Goal: Communication & Community: Answer question/provide support

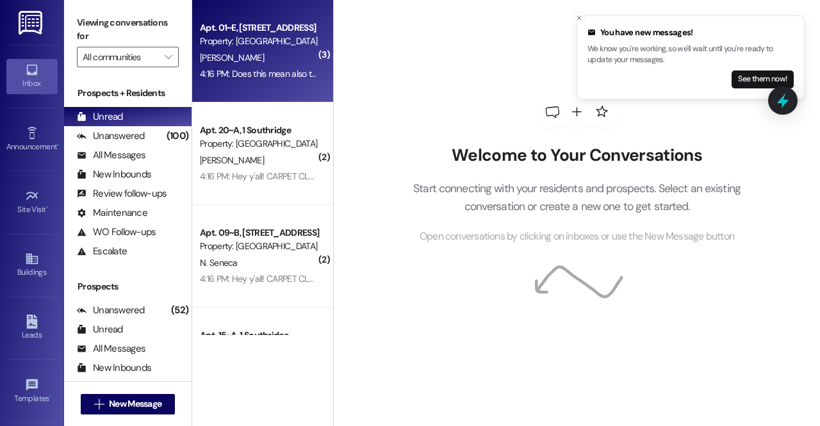
click at [281, 62] on div "[PERSON_NAME]" at bounding box center [259, 58] width 121 height 16
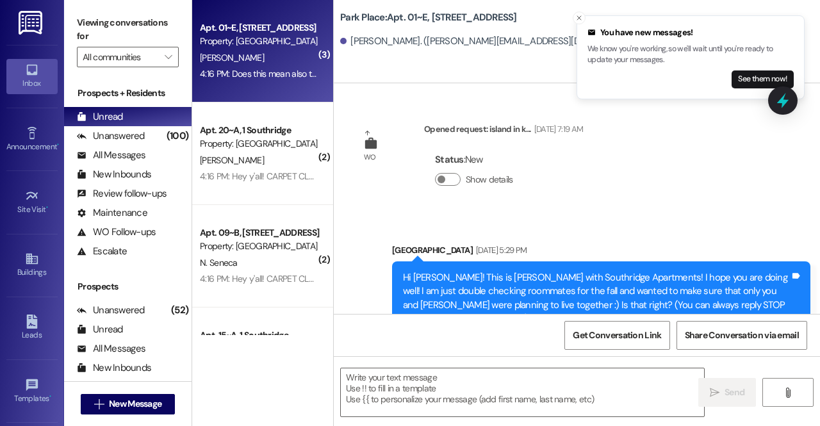
scroll to position [25310, 0]
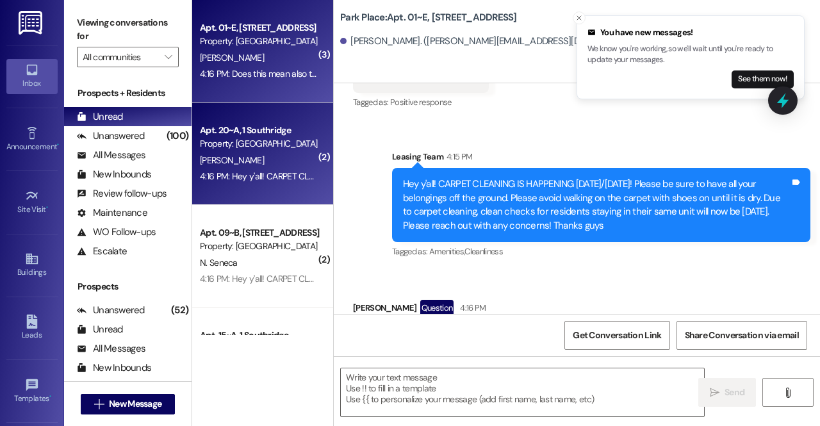
click at [291, 149] on div "Property: [GEOGRAPHIC_DATA]" at bounding box center [259, 143] width 119 height 13
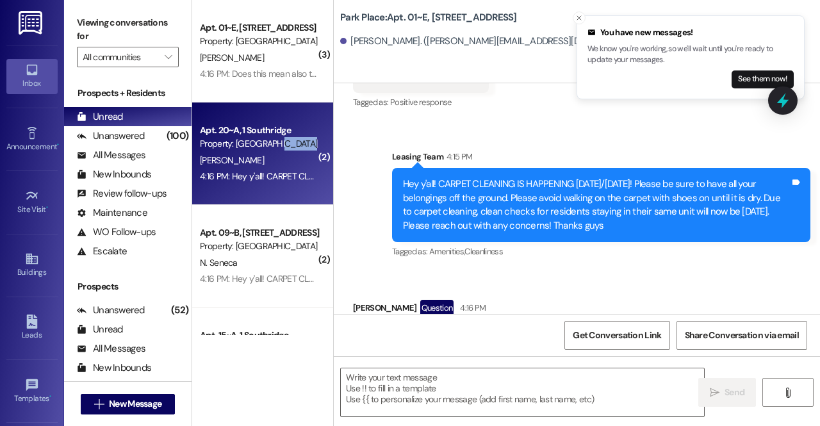
click at [291, 149] on div "Property: [GEOGRAPHIC_DATA]" at bounding box center [259, 143] width 119 height 13
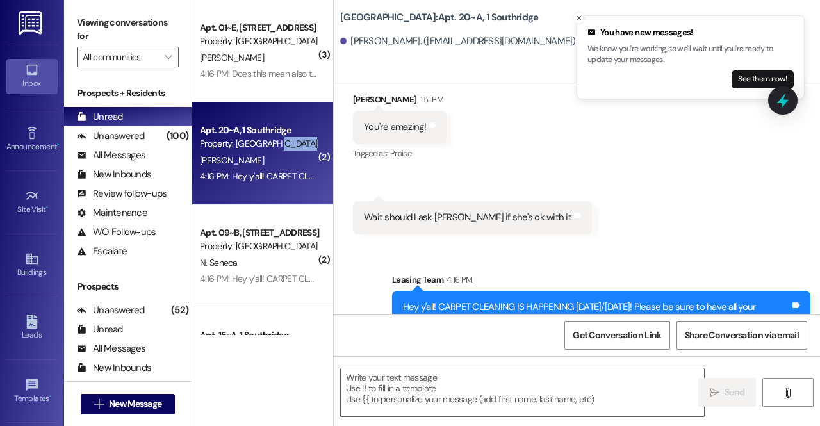
scroll to position [7729, 0]
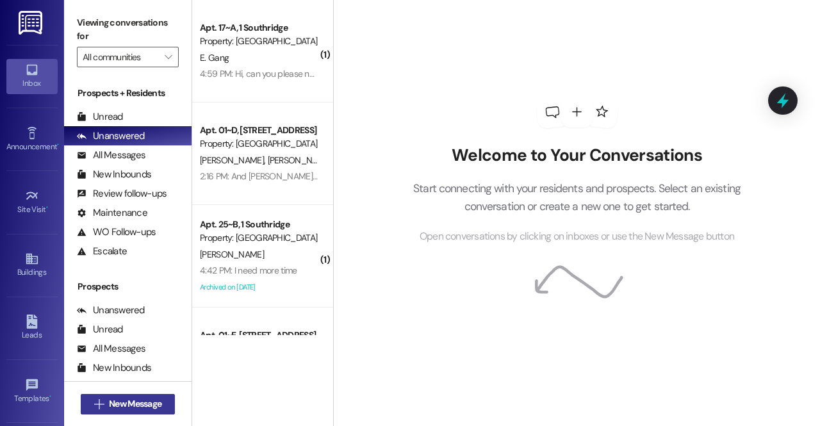
click at [111, 402] on span "New Message" at bounding box center [135, 403] width 53 height 13
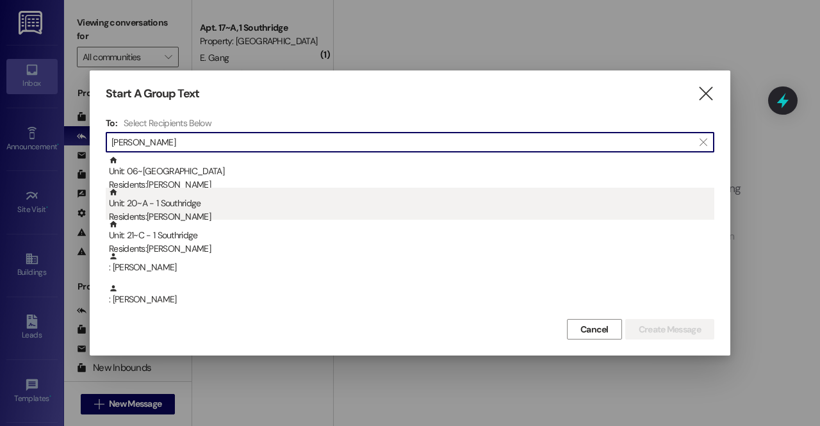
type input "julia"
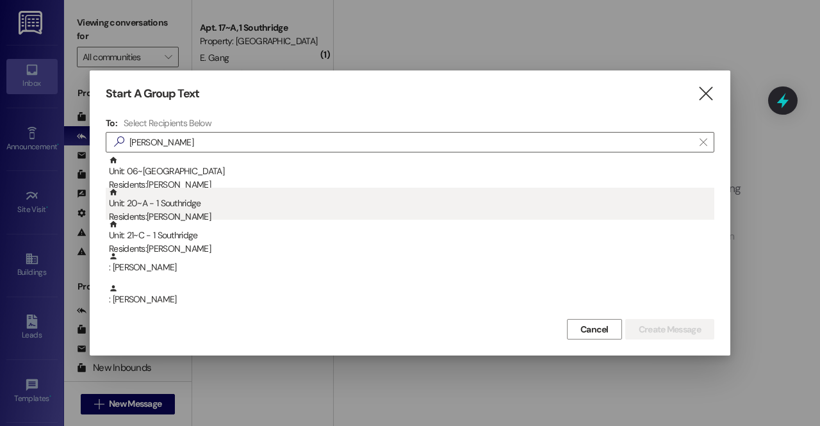
click at [213, 214] on div "Residents: Julia Collings" at bounding box center [412, 216] width 606 height 13
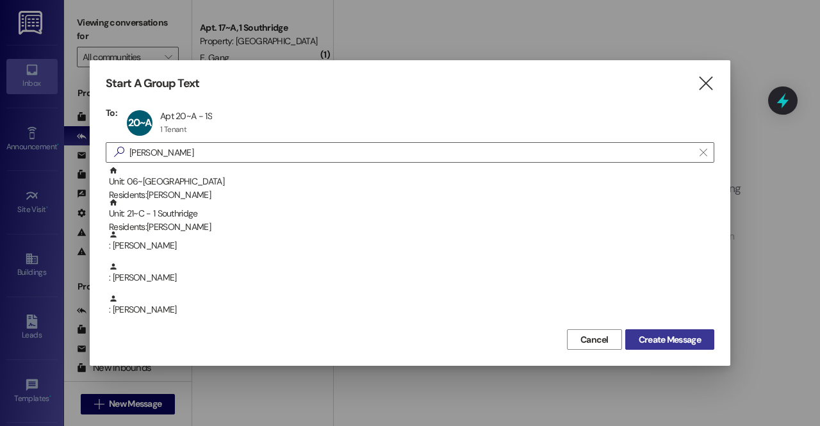
click at [669, 342] on span "Create Message" at bounding box center [670, 339] width 62 height 13
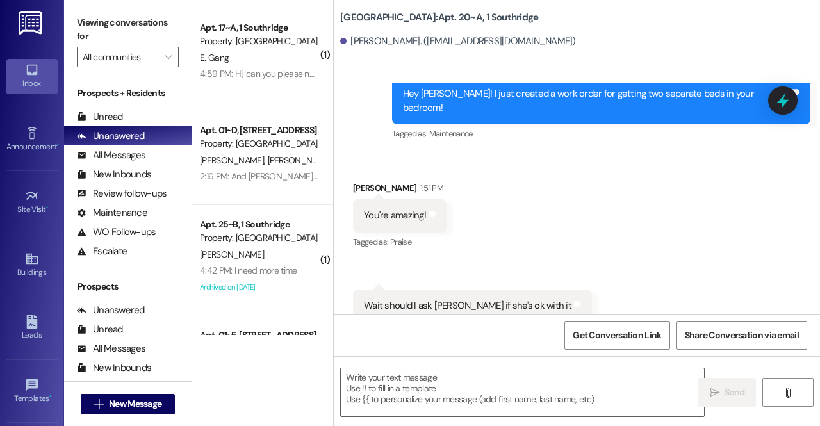
scroll to position [7729, 0]
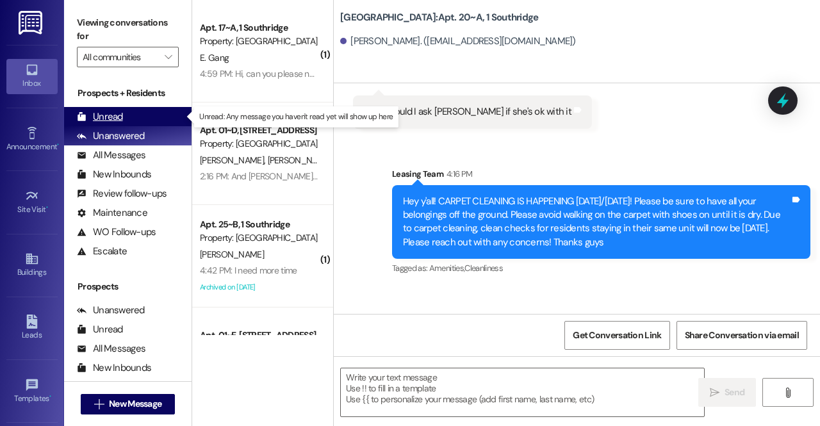
click at [126, 109] on div "Unread (0)" at bounding box center [128, 116] width 128 height 19
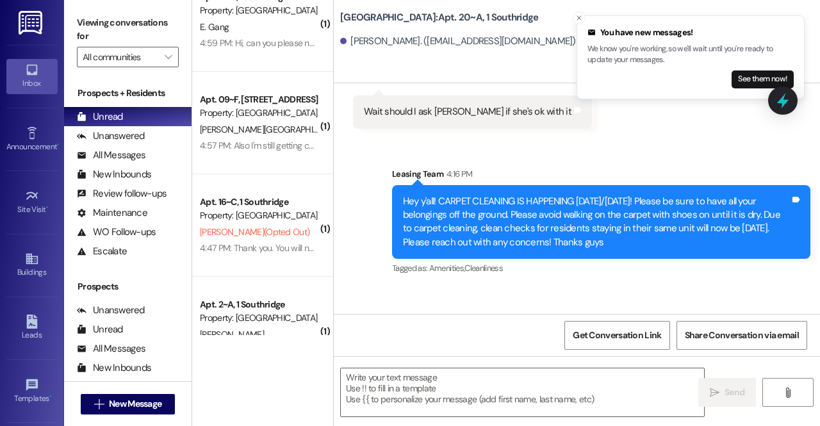
scroll to position [0, 0]
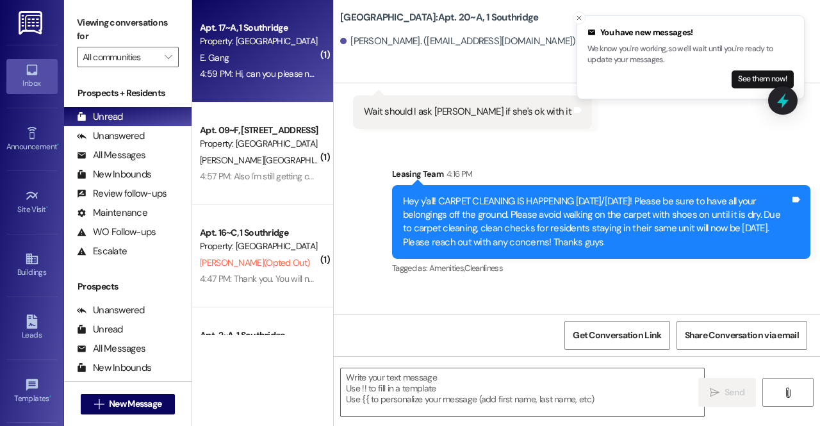
click at [279, 63] on div "E. Gang" at bounding box center [259, 58] width 121 height 16
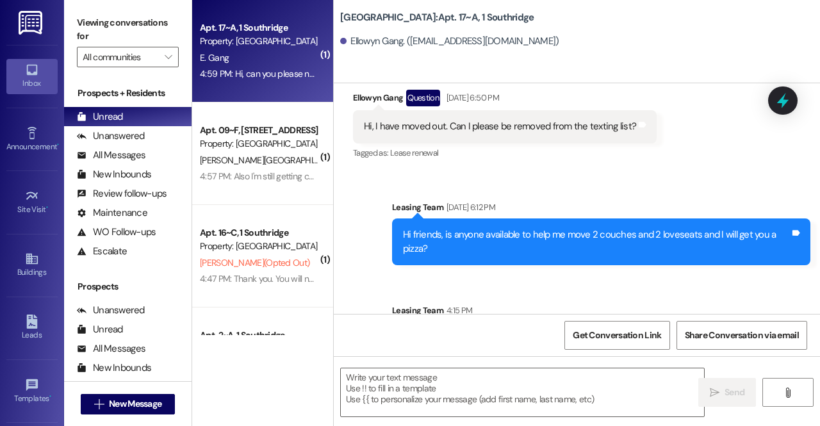
scroll to position [66546, 0]
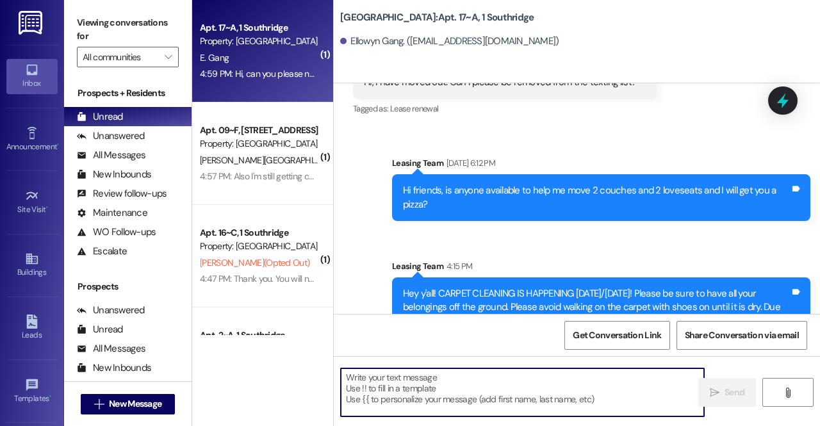
click at [390, 393] on textarea at bounding box center [522, 392] width 363 height 48
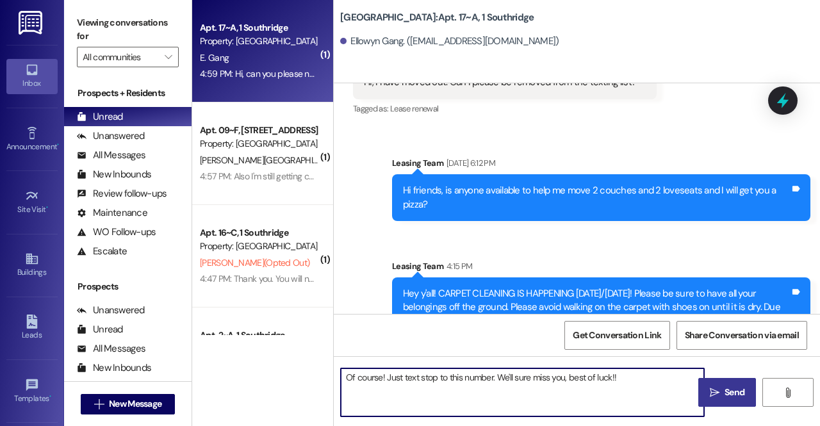
type textarea "Of course! Just text stop to this number. We'll sure miss you, best of luck!!"
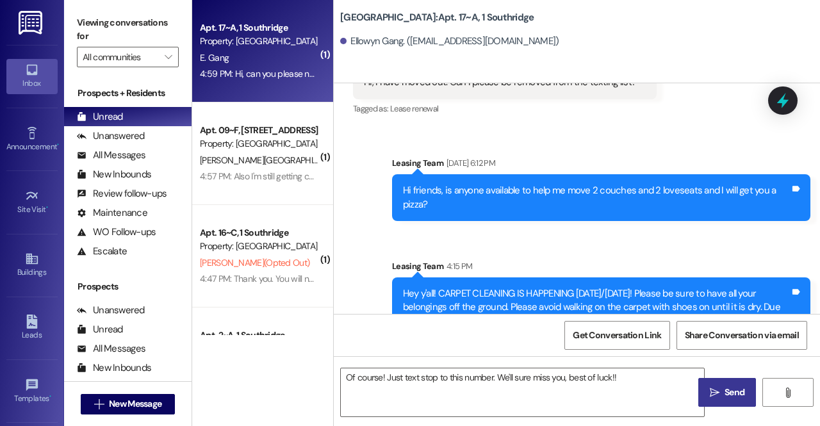
click at [709, 399] on span " Send" at bounding box center [728, 392] width 40 height 13
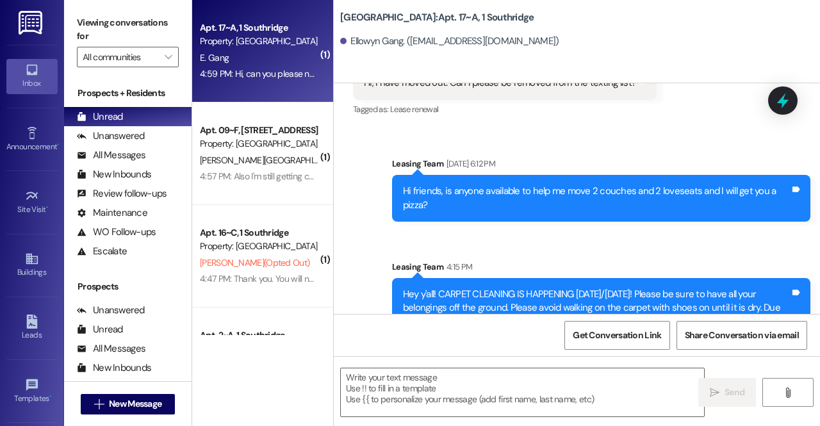
scroll to position [66635, 0]
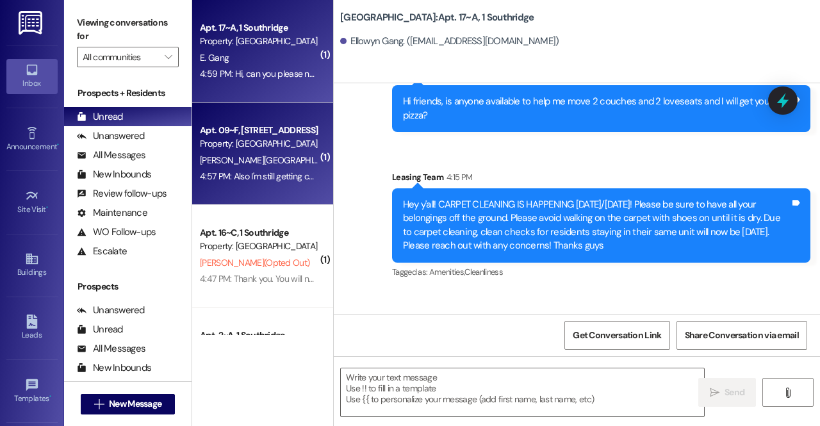
click at [265, 151] on div "Property: [GEOGRAPHIC_DATA]" at bounding box center [259, 143] width 119 height 13
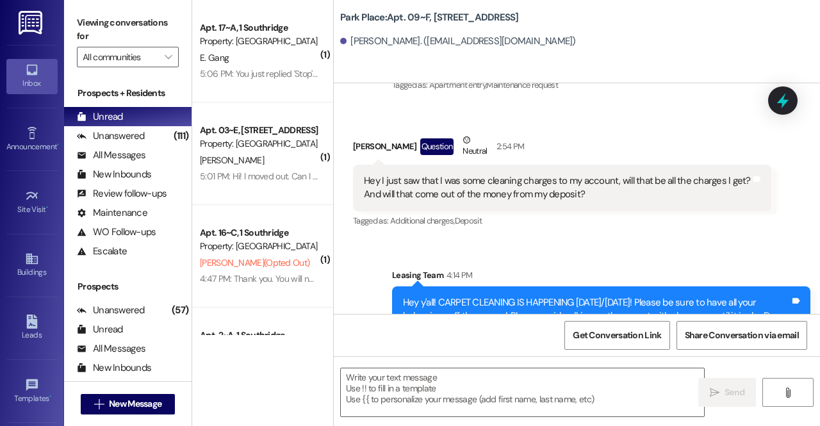
scroll to position [29873, 0]
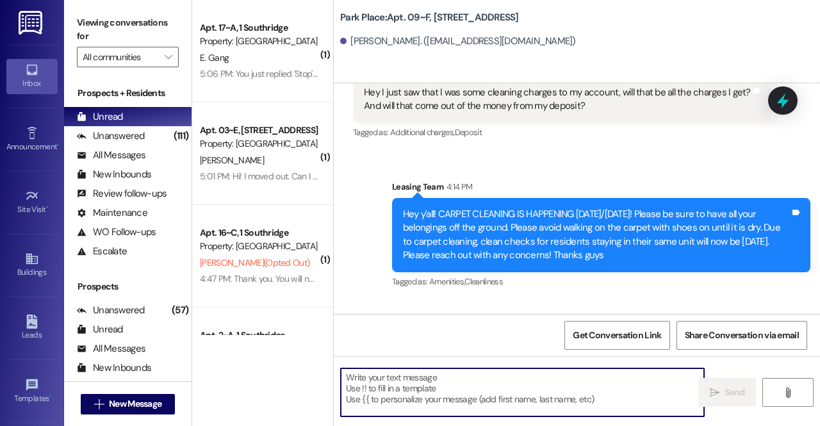
click at [441, 378] on textarea at bounding box center [522, 392] width 363 height 48
click at [483, 385] on textarea at bounding box center [522, 392] width 363 height 48
type textarea "Y"
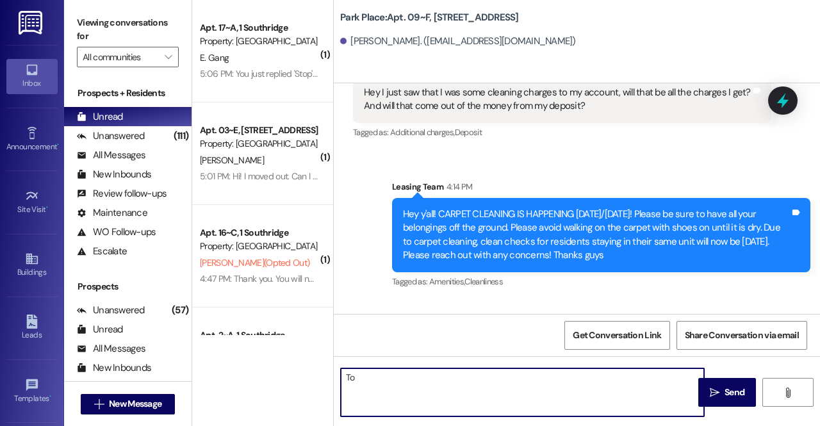
type textarea "T"
click at [382, 377] on textarea "Yes, those are the final charges" at bounding box center [522, 392] width 363 height 48
click at [613, 376] on textarea "Yes, the carpet cleaning and clean check fees are the final charges" at bounding box center [522, 392] width 363 height 48
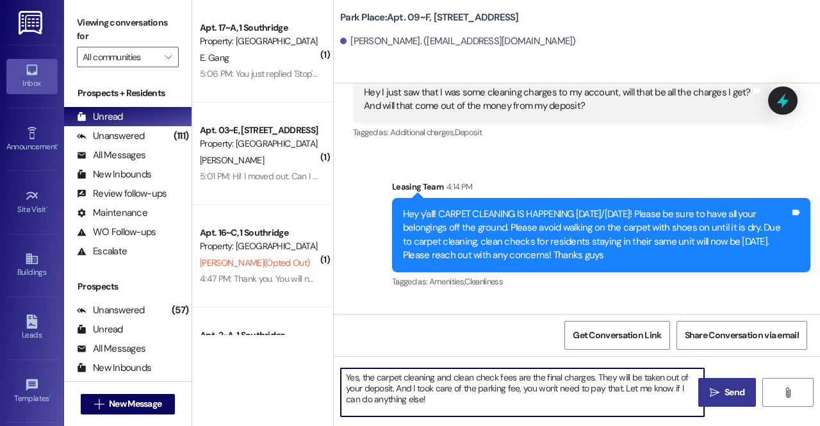
type textarea "Yes, the carpet cleaning and clean check fees are the final charges. They will …"
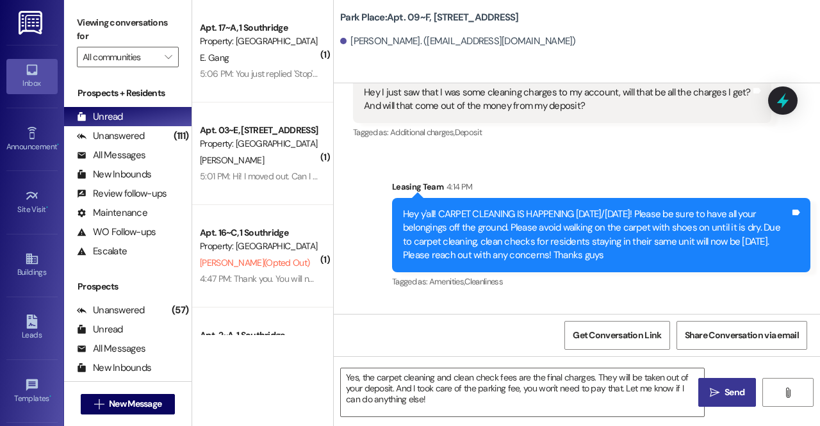
click at [724, 383] on button " Send" at bounding box center [728, 392] width 58 height 29
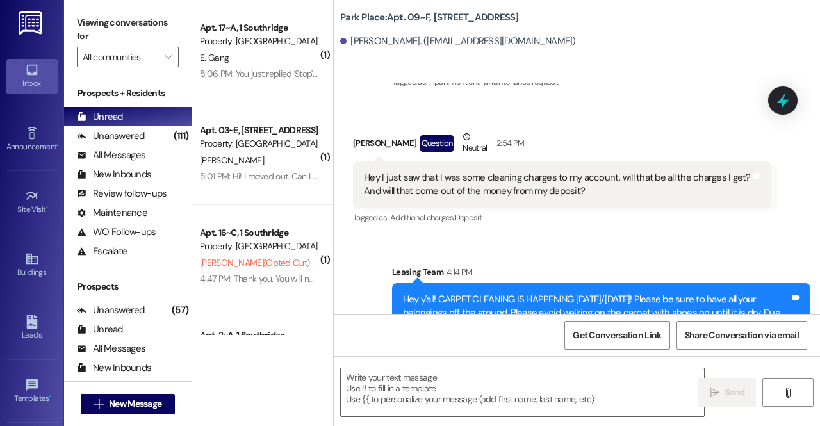
scroll to position [29991, 0]
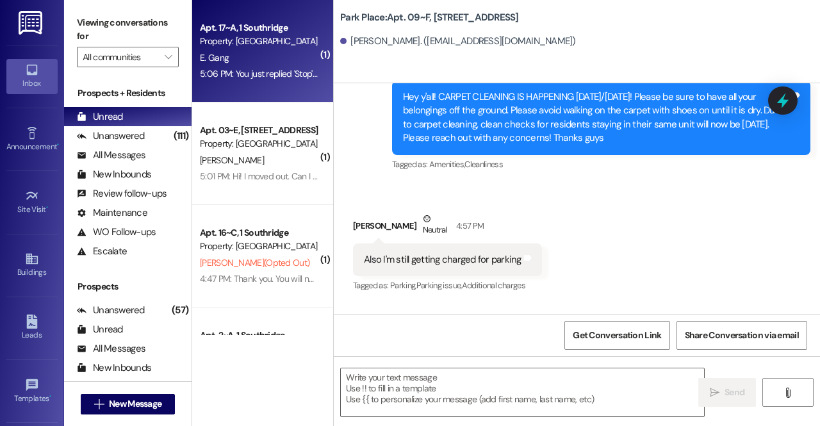
click at [260, 48] on div "Property: [GEOGRAPHIC_DATA]" at bounding box center [259, 41] width 119 height 13
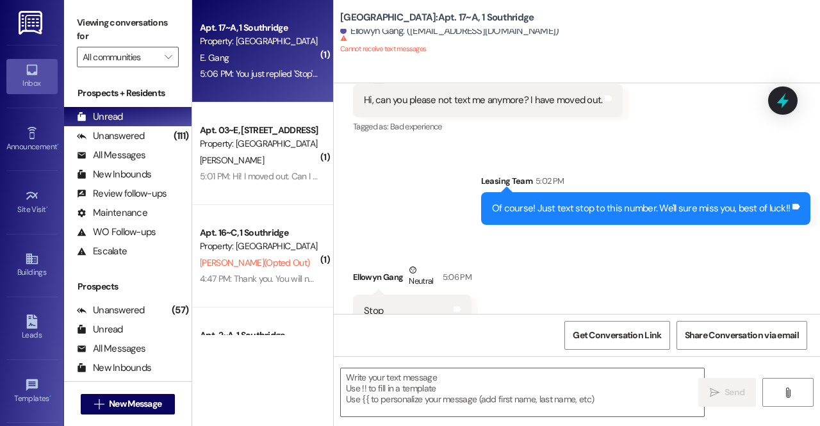
scroll to position [67047, 0]
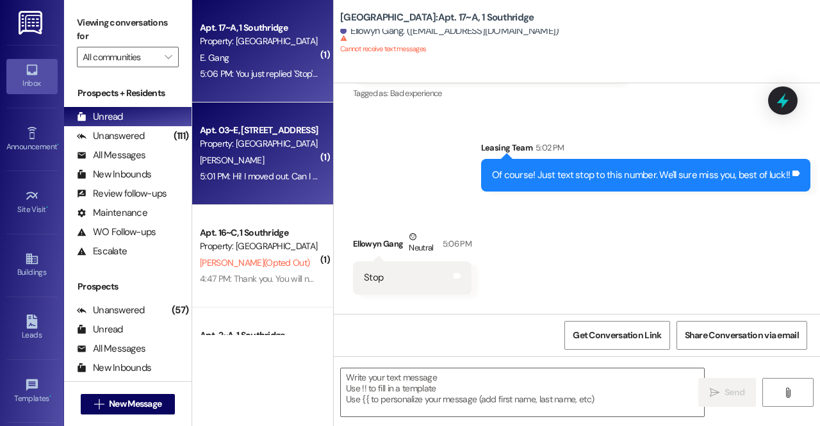
click at [259, 141] on div "Property: [GEOGRAPHIC_DATA]" at bounding box center [259, 143] width 119 height 13
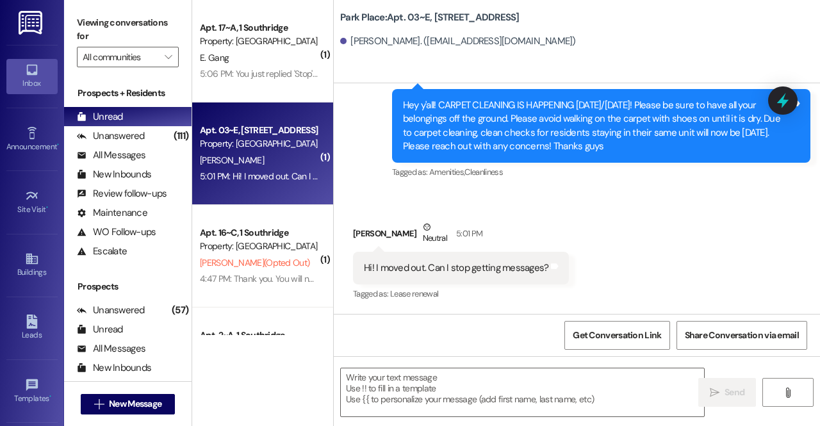
scroll to position [26726, 0]
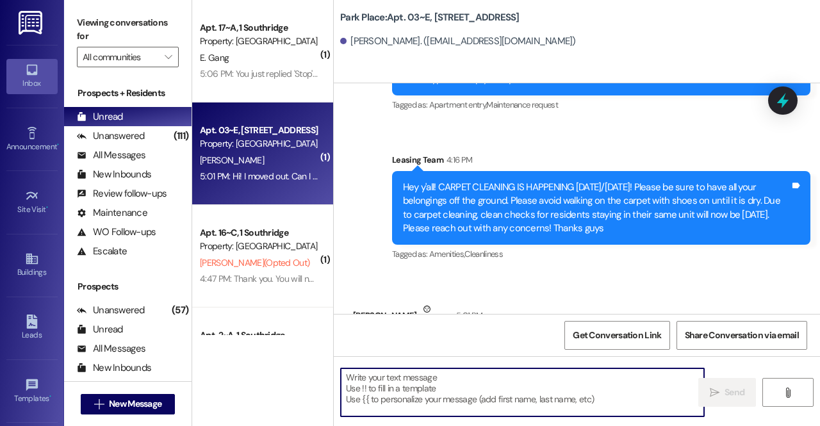
click at [418, 386] on textarea at bounding box center [522, 392] width 363 height 48
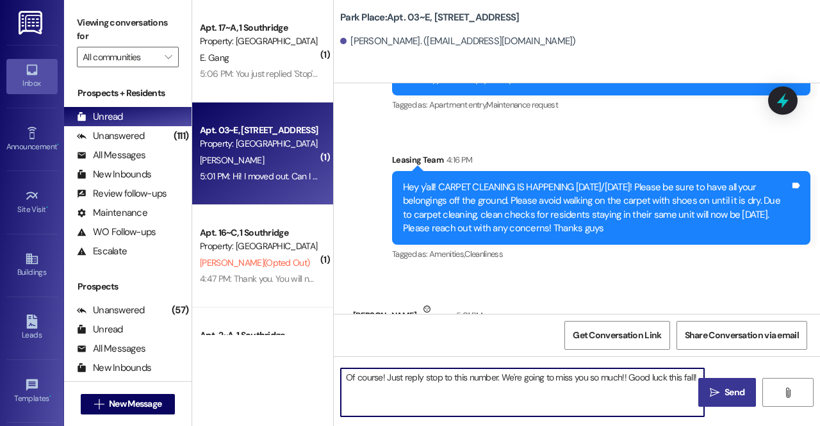
type textarea "Of course! Just reply stop to this number. We're going to miss you so much!! Go…"
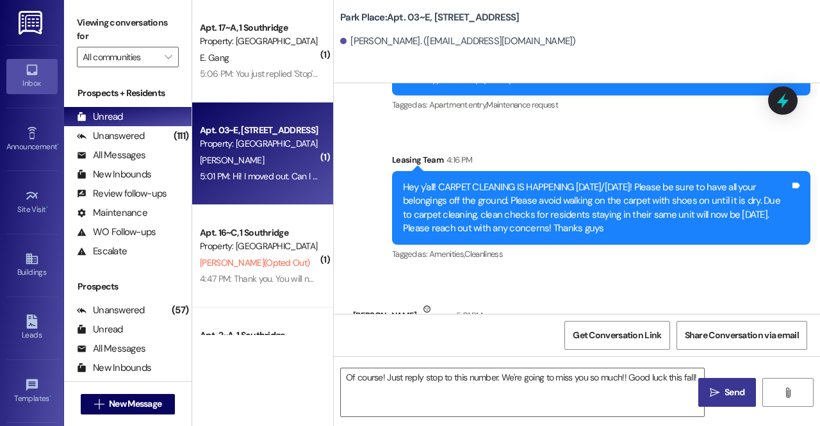
click at [741, 383] on button " Send" at bounding box center [728, 392] width 58 height 29
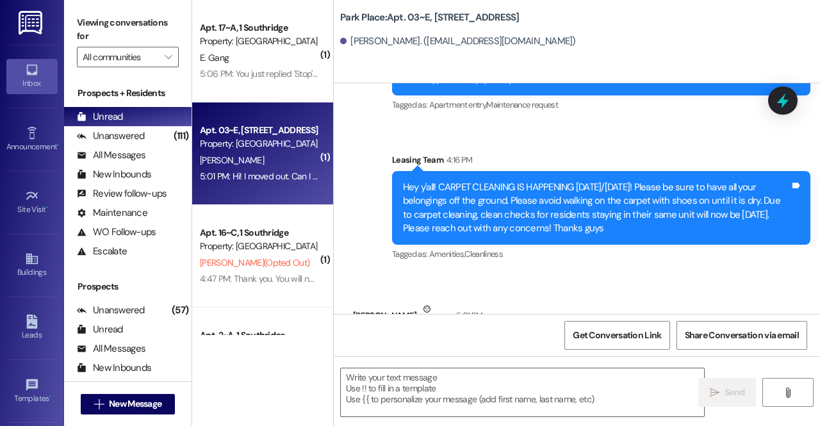
scroll to position [26816, 0]
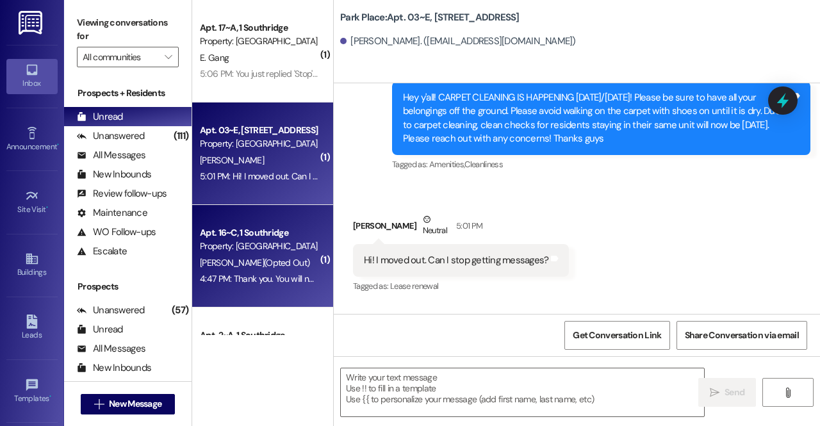
click at [248, 228] on div "Apt. 16~C, 1 Southridge" at bounding box center [259, 232] width 119 height 13
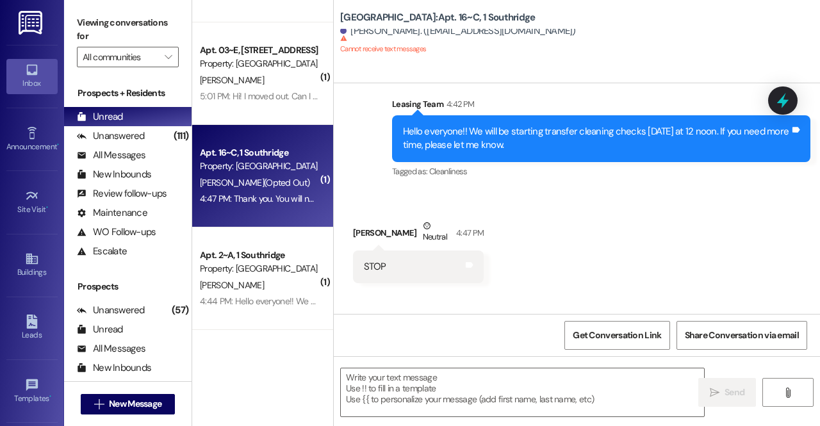
scroll to position [83, 0]
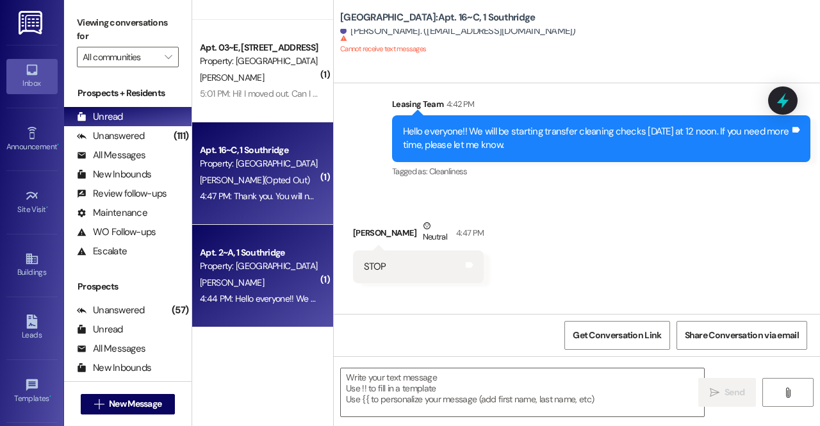
click at [247, 262] on div "Property: [GEOGRAPHIC_DATA]" at bounding box center [259, 266] width 119 height 13
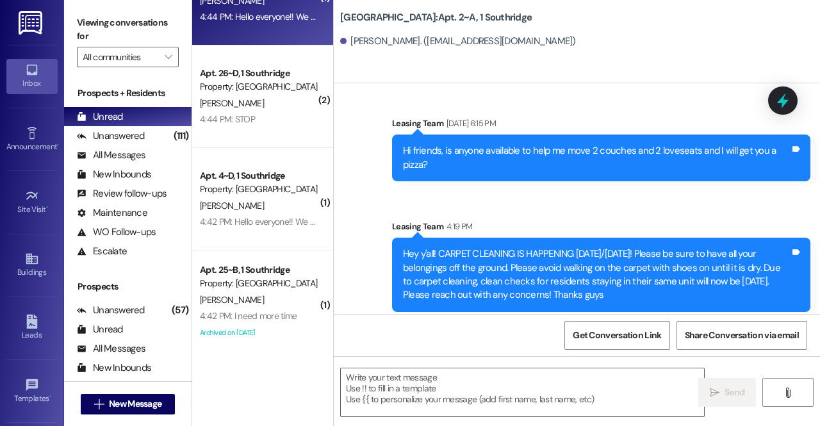
scroll to position [276, 0]
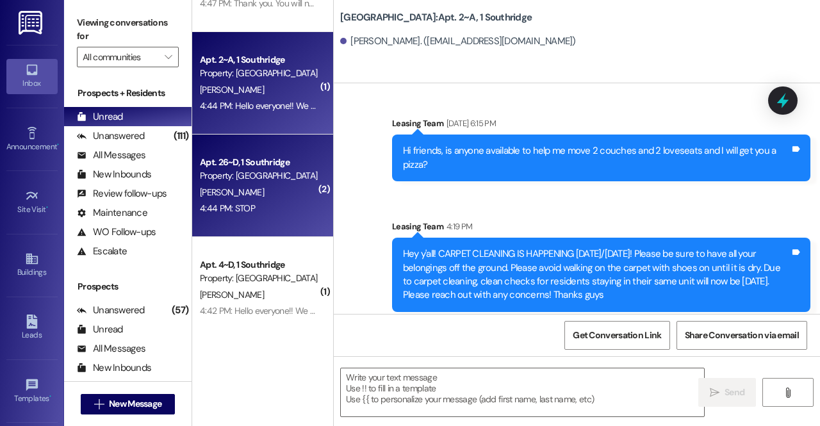
click at [258, 173] on div "Property: [GEOGRAPHIC_DATA]" at bounding box center [259, 175] width 119 height 13
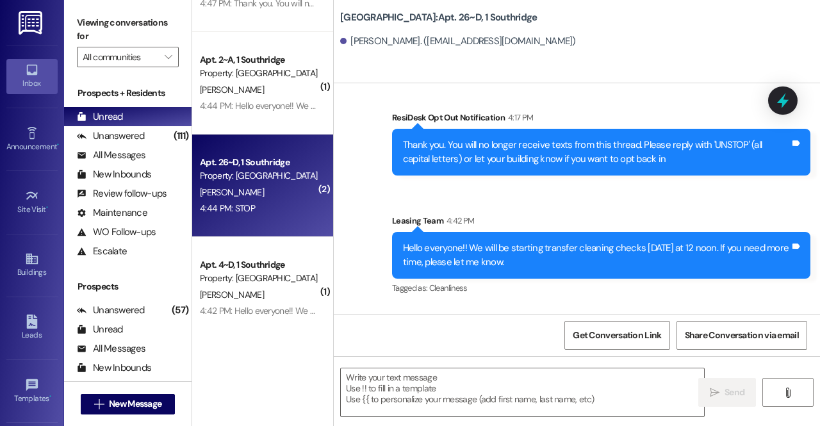
scroll to position [8999, 0]
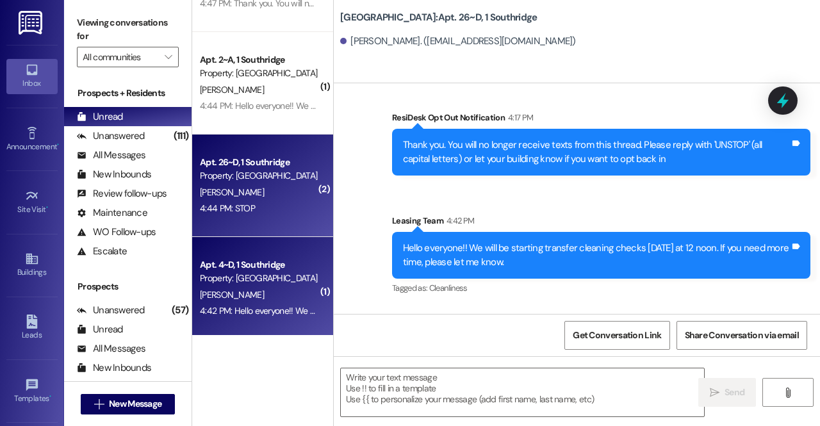
click at [265, 278] on div "Property: [GEOGRAPHIC_DATA]" at bounding box center [259, 278] width 119 height 13
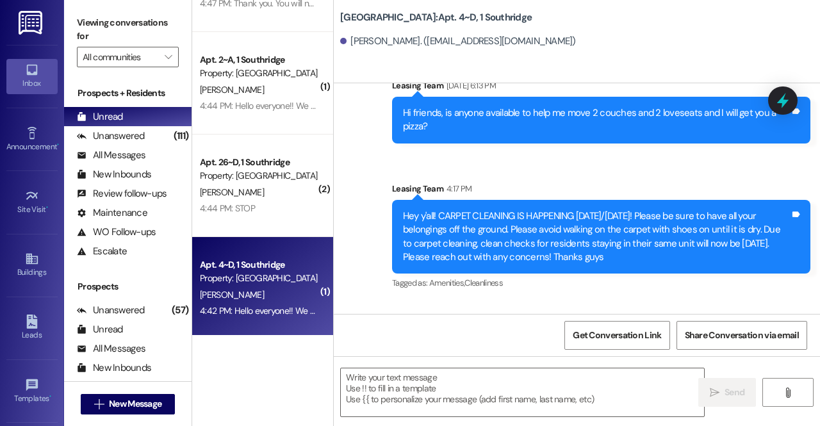
scroll to position [19520, 0]
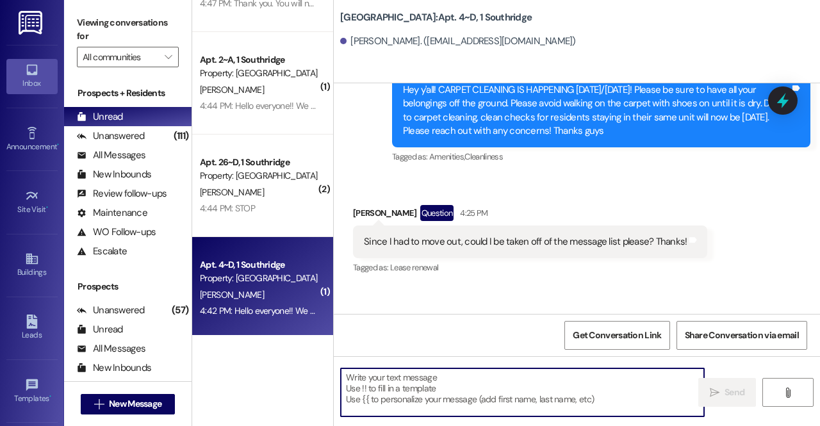
click at [408, 385] on textarea at bounding box center [522, 392] width 363 height 48
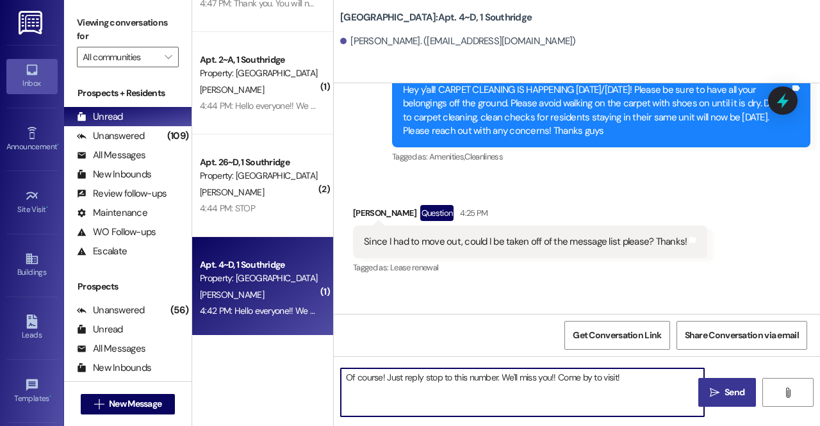
type textarea "Of course! Just reply stop to this number. We'll miss you!! Come by to visit!"
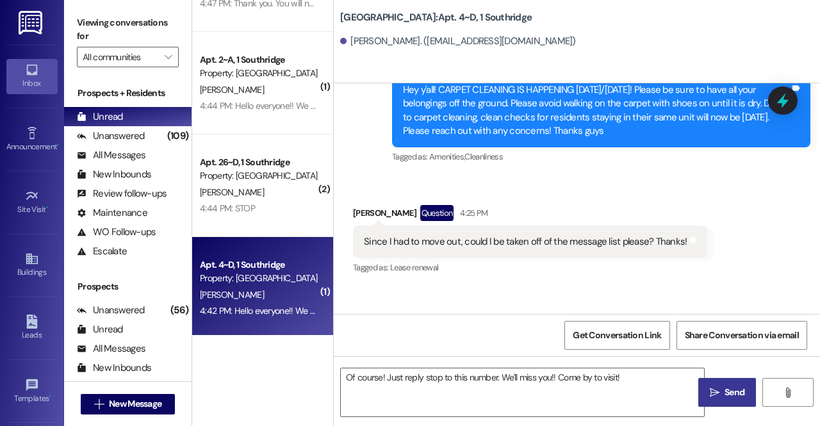
click at [731, 390] on span "Send" at bounding box center [735, 392] width 20 height 13
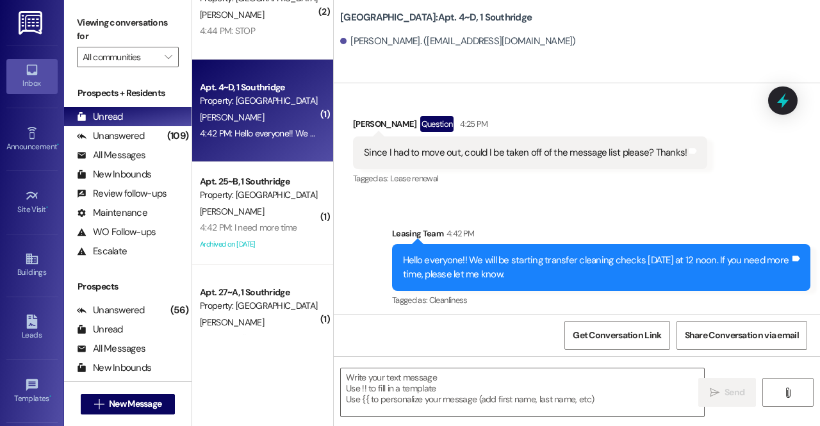
scroll to position [454, 0]
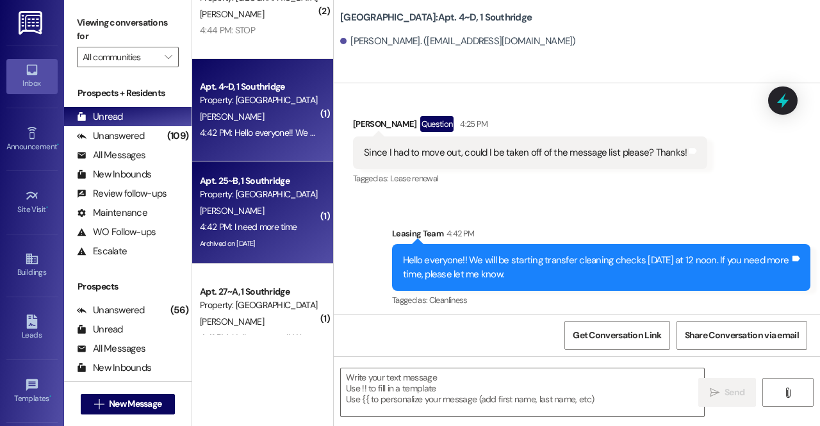
click at [242, 213] on div "N. Juarez" at bounding box center [259, 211] width 121 height 16
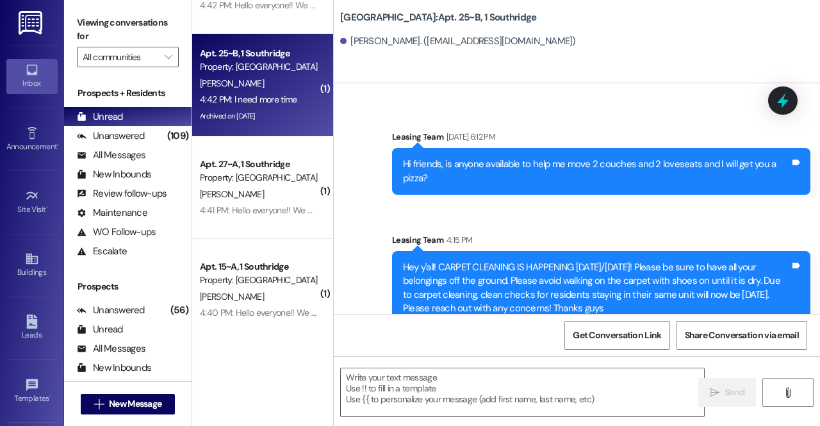
scroll to position [583, 0]
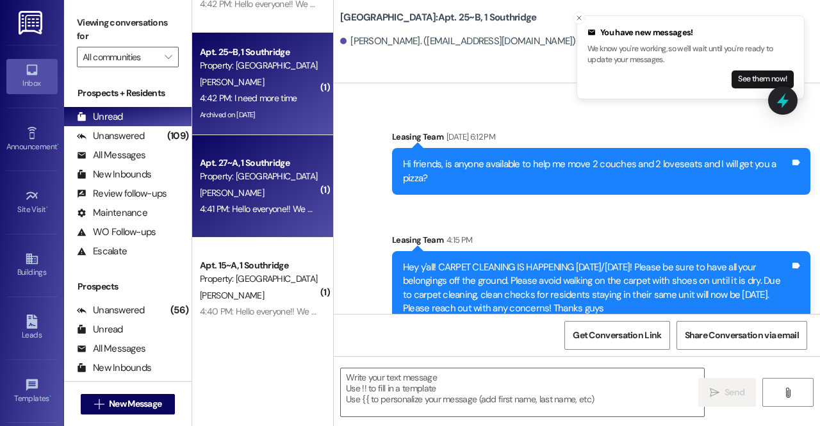
click at [222, 183] on div "Property: [GEOGRAPHIC_DATA]" at bounding box center [259, 176] width 119 height 13
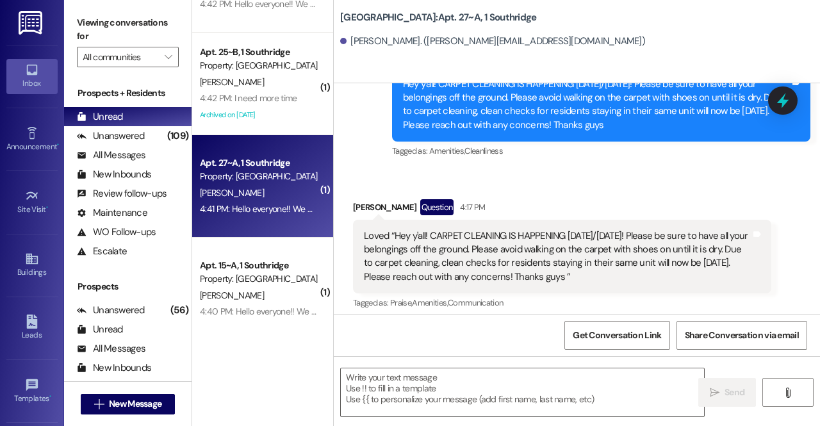
scroll to position [20232, 0]
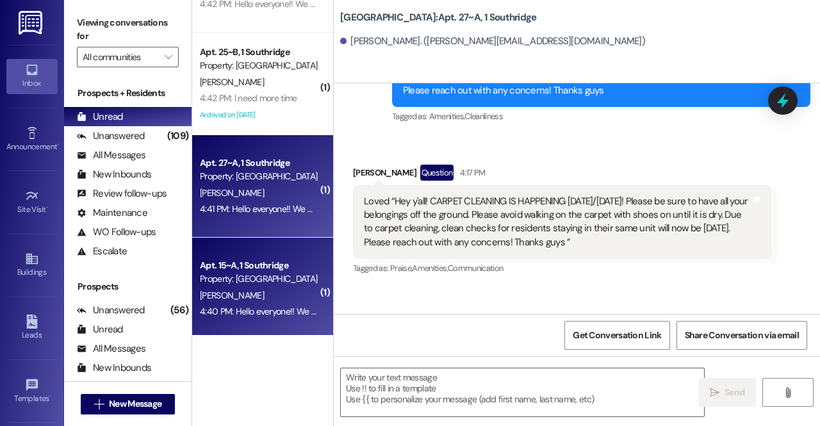
click at [242, 265] on div "Apt. 15~A, 1 Southridge" at bounding box center [259, 265] width 119 height 13
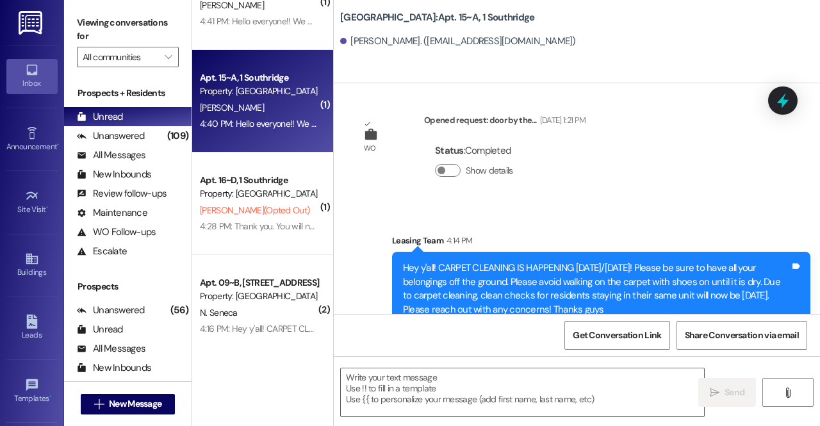
scroll to position [785, 0]
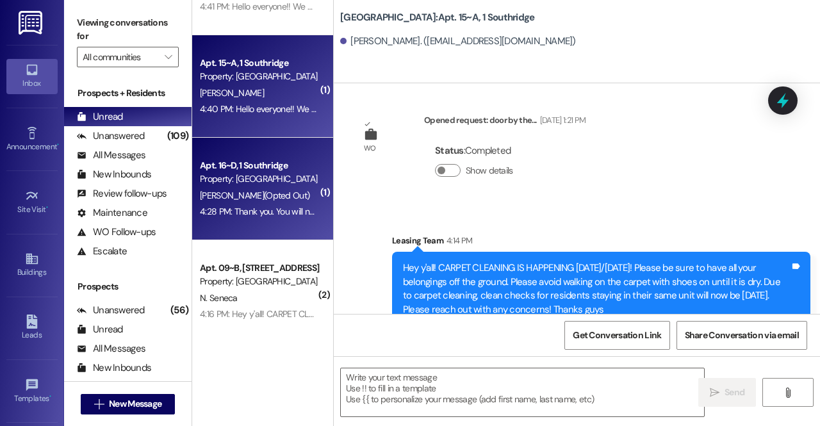
click at [251, 167] on div "Apt. 16~D, 1 Southridge" at bounding box center [259, 165] width 119 height 13
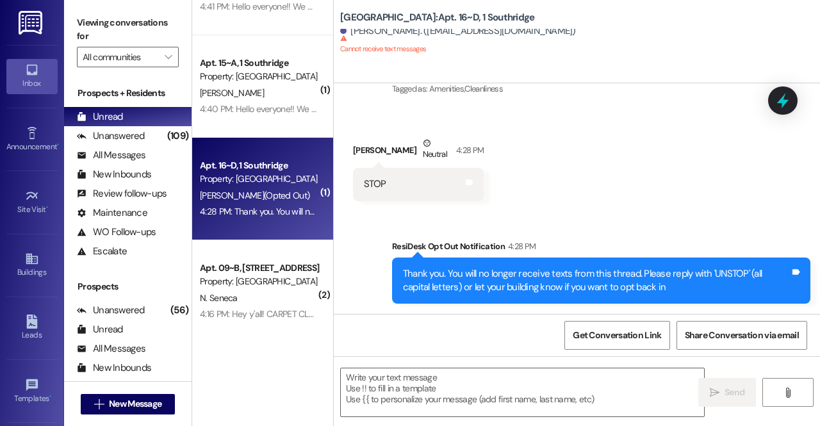
scroll to position [7022, 0]
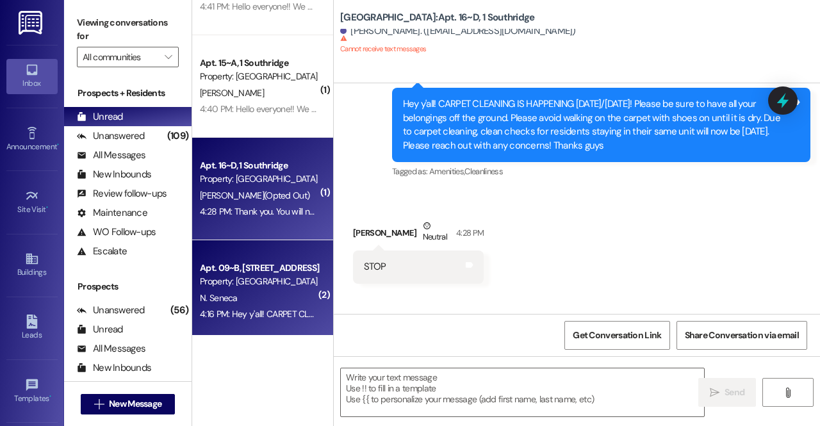
click at [254, 290] on div "N. Seneca" at bounding box center [259, 298] width 121 height 16
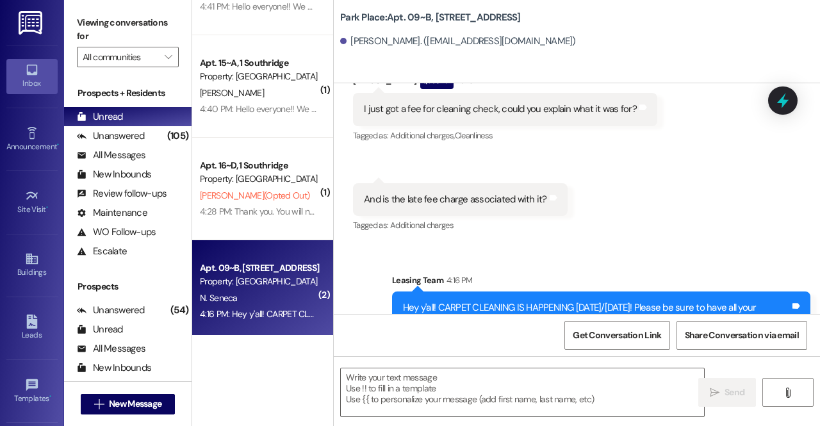
scroll to position [25521, 0]
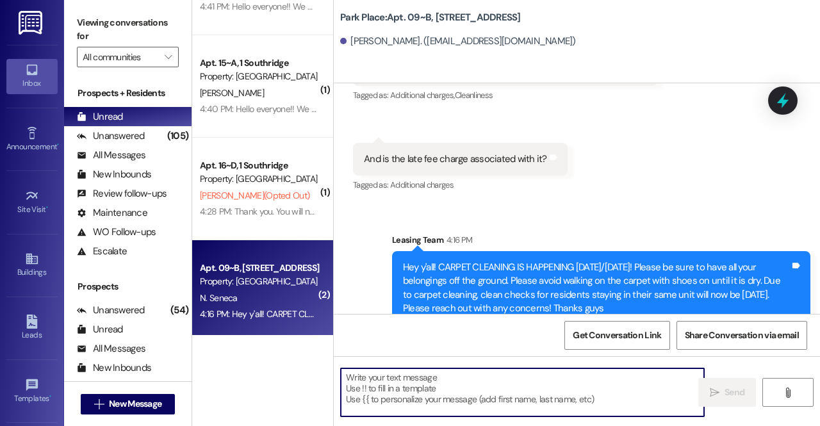
click at [428, 377] on textarea at bounding box center [522, 392] width 363 height 48
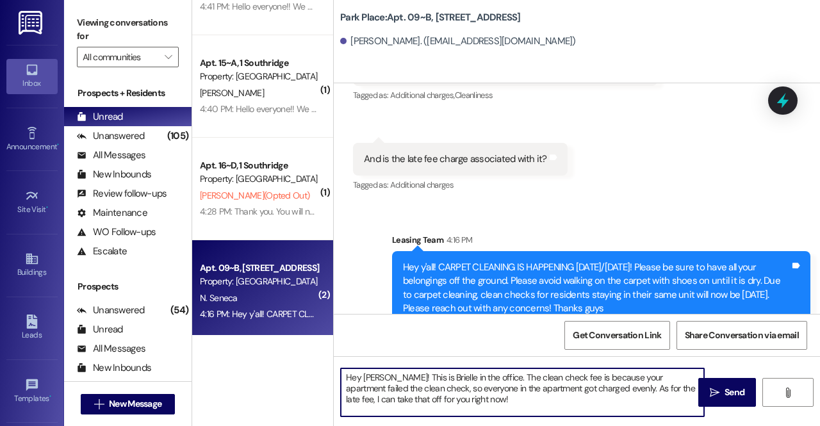
click at [593, 389] on textarea "Hey Nathan! This is Brielle in the office. The clean check fee is because your …" at bounding box center [522, 392] width 363 height 48
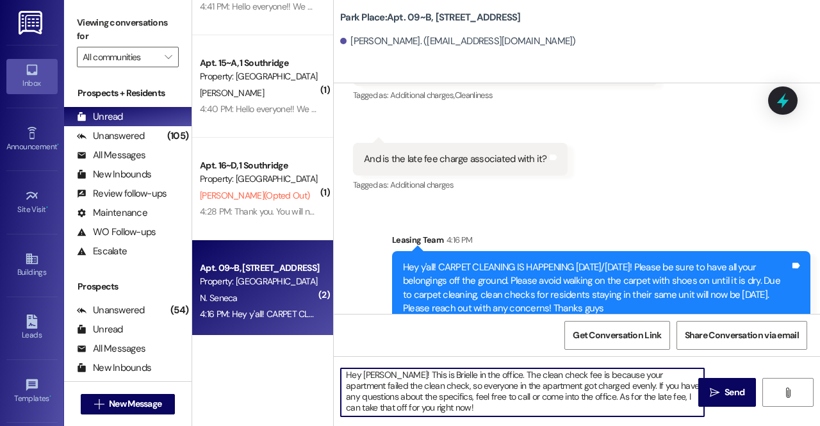
scroll to position [3, 0]
click at [554, 404] on textarea "Hey Nathan! This is Brielle in the office. The clean check fee is because your …" at bounding box center [522, 392] width 363 height 48
click at [560, 397] on textarea "Hey Nathan! This is Brielle in the office. The clean check fee is because your …" at bounding box center [522, 392] width 363 height 48
type textarea "Hey Nathan! This is Brielle in the office. The clean check fee is because your …"
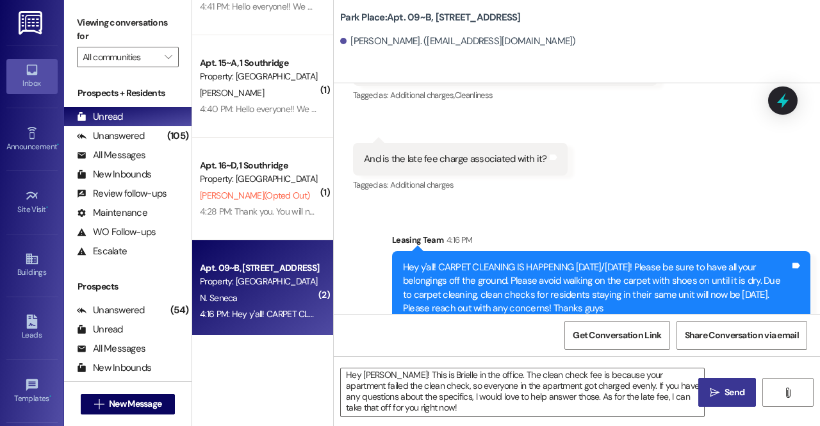
click at [723, 394] on span "Send" at bounding box center [734, 392] width 25 height 13
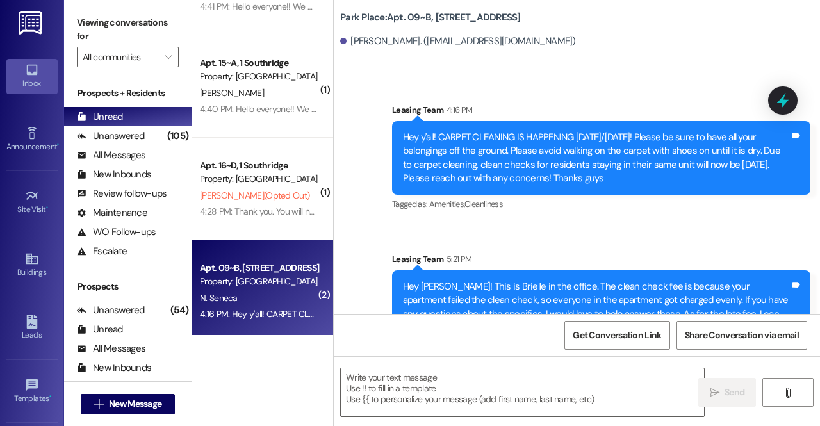
scroll to position [895, 0]
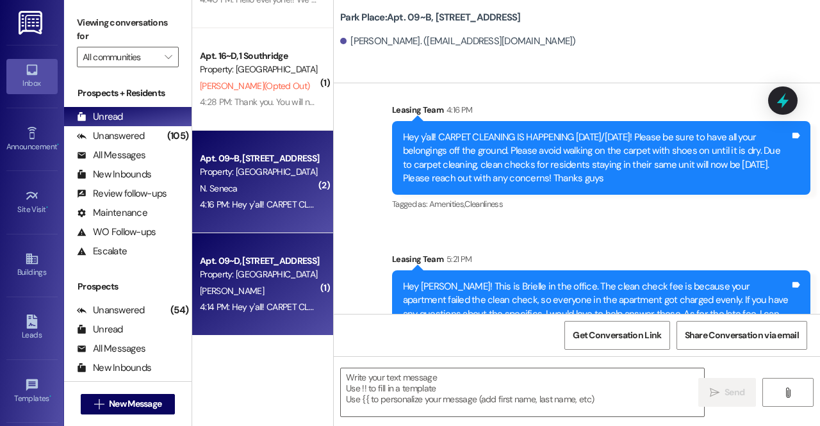
click at [255, 291] on div "C. Slater" at bounding box center [259, 291] width 121 height 16
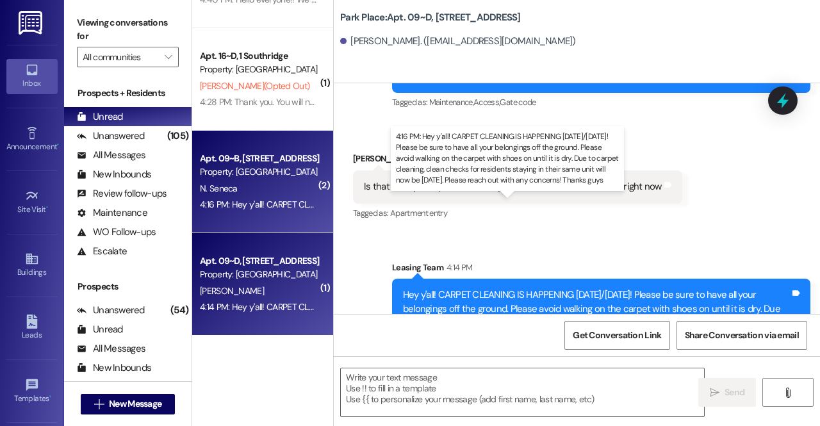
click at [251, 200] on div "4:16 PM: Hey y'all! CARPET CLEANING IS HAPPENING ON MONDAY/TUESDAY! Please be s…" at bounding box center [816, 205] width 1233 height 12
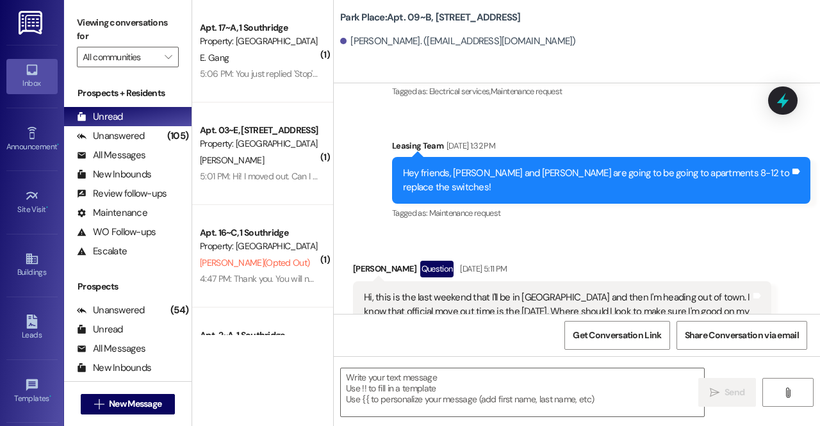
scroll to position [25651, 0]
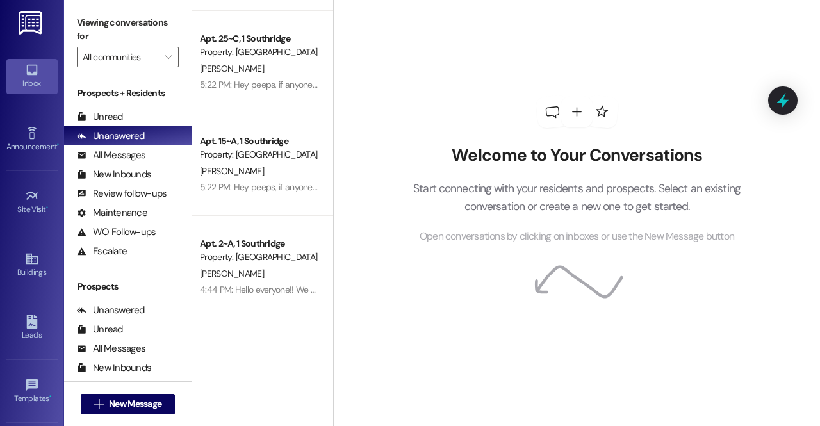
scroll to position [1643, 0]
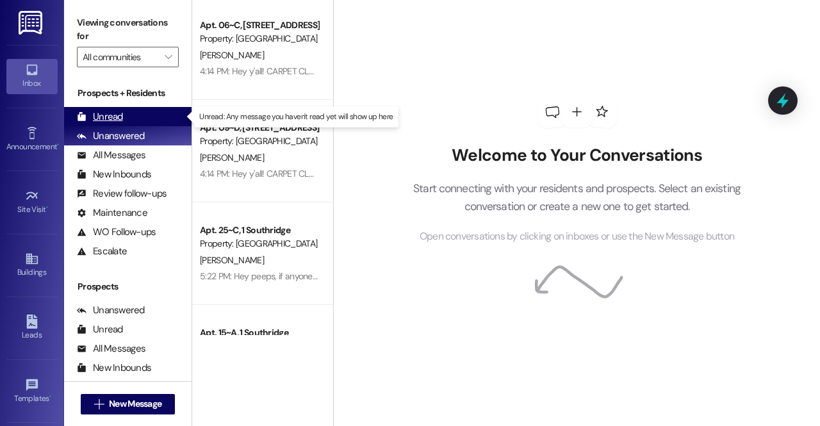
click at [107, 115] on div "Unread" at bounding box center [100, 116] width 46 height 13
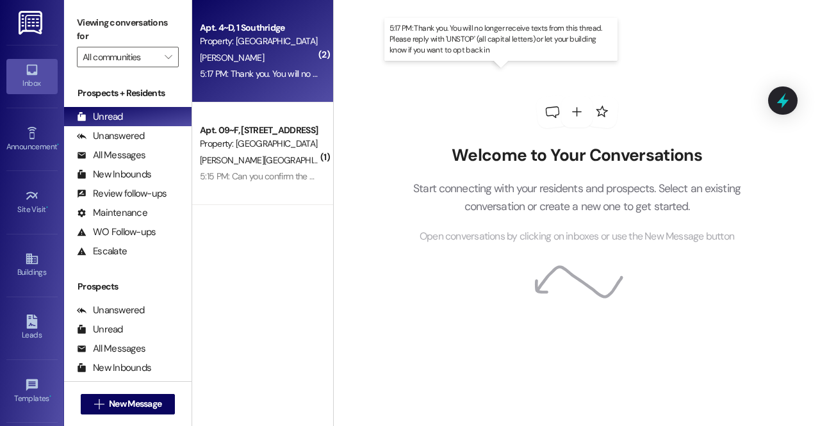
click at [260, 74] on div "5:17 PM: Thank you. You will no longer receive texts from this thread. Please r…" at bounding box center [502, 74] width 604 height 12
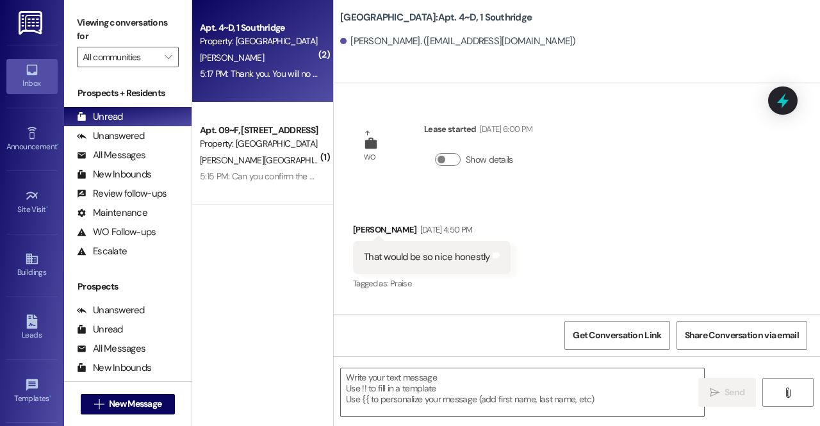
scroll to position [20021, 0]
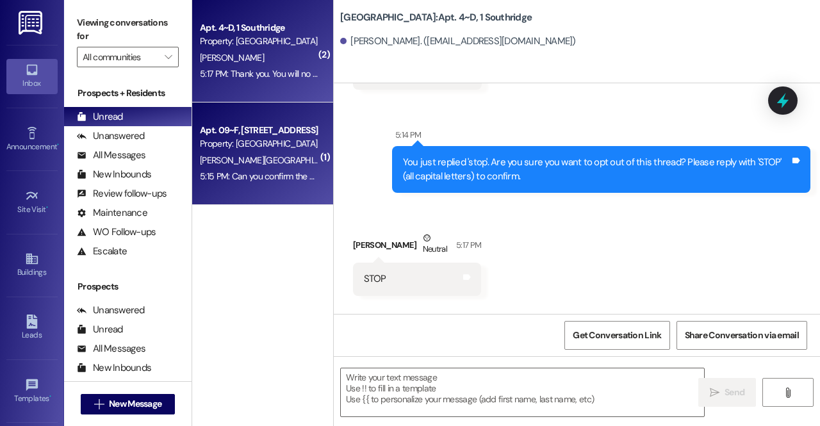
click at [258, 144] on div "Property: [GEOGRAPHIC_DATA]" at bounding box center [259, 143] width 119 height 13
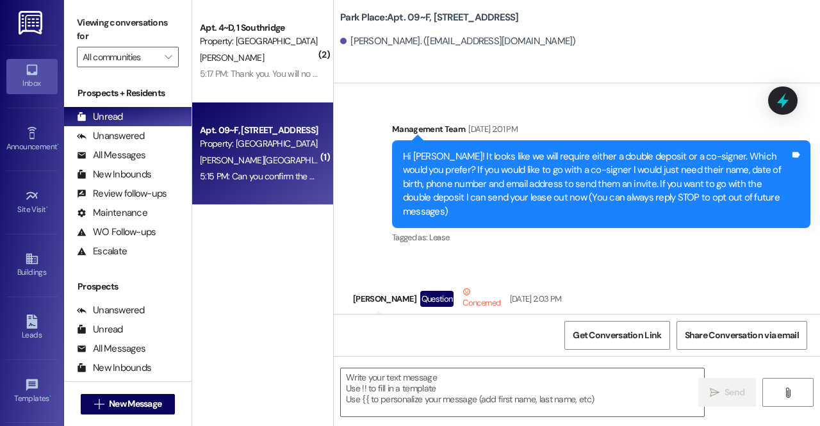
scroll to position [30120, 0]
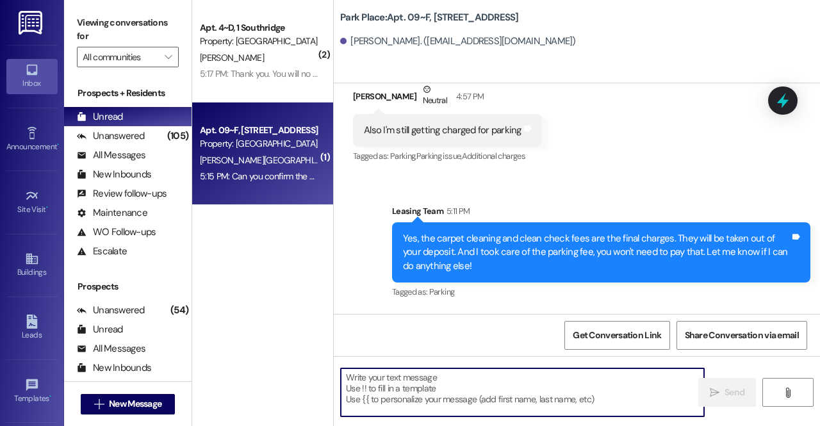
click at [447, 380] on textarea at bounding box center [522, 392] width 363 height 48
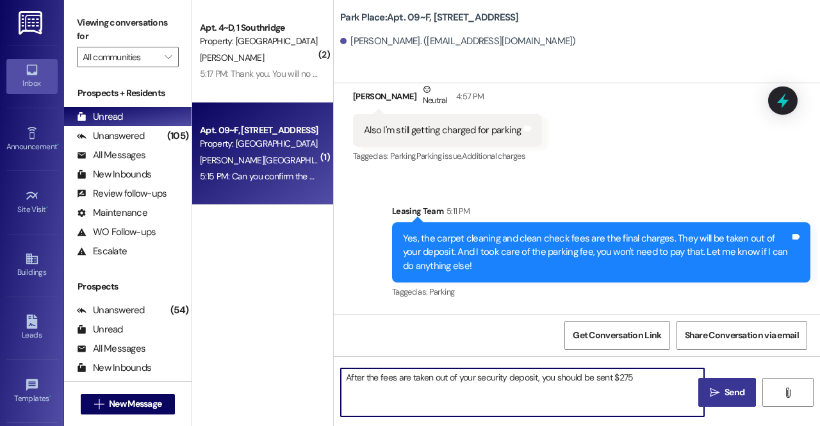
type textarea "After the fees are taken out of your security deposit, you should be sent $275"
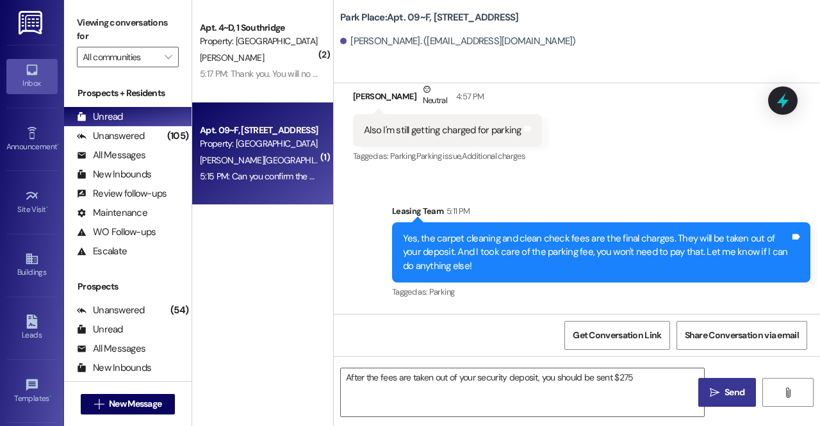
click at [723, 384] on button " Send" at bounding box center [728, 392] width 58 height 29
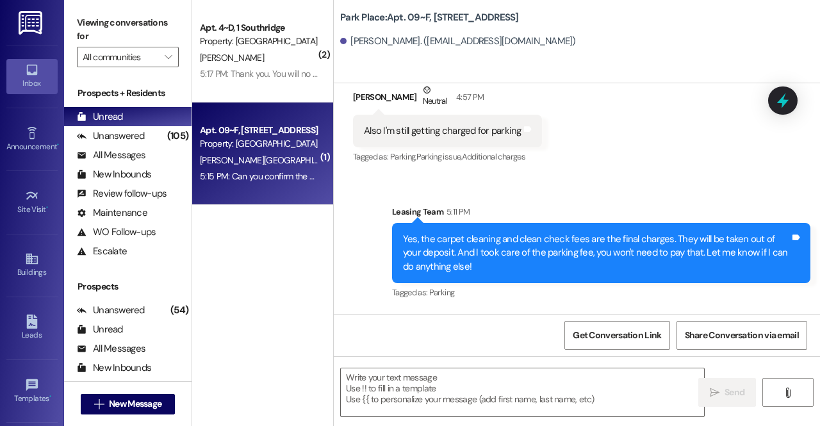
scroll to position [30209, 0]
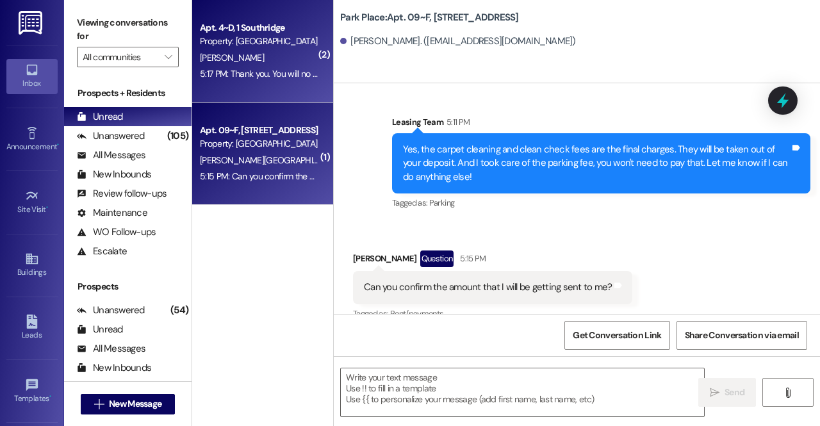
click at [241, 57] on div "E. Reese" at bounding box center [259, 58] width 121 height 16
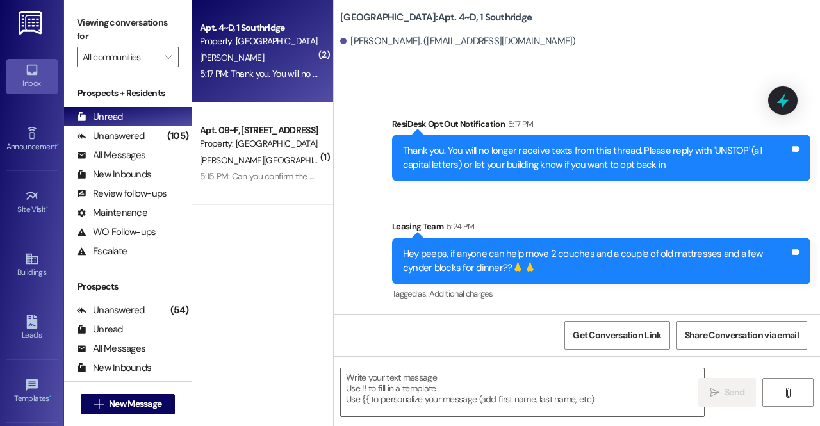
scroll to position [20143, 0]
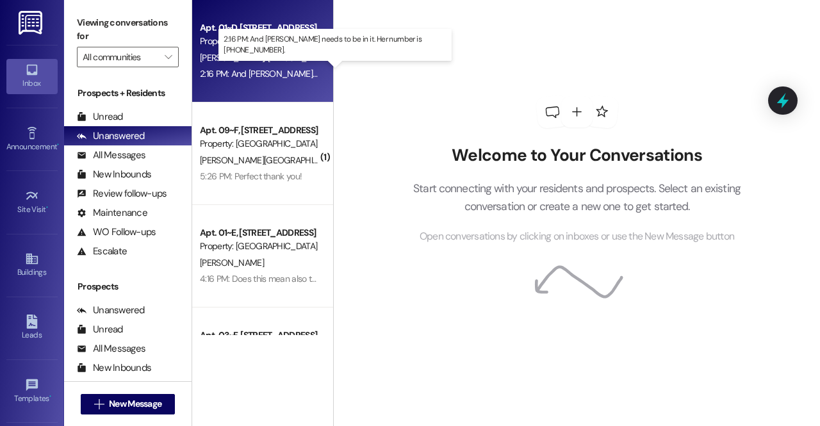
click at [249, 72] on div "2:16 PM: And [PERSON_NAME] needs to be in it. Her number is [PHONE_NUMBER]. 2:1…" at bounding box center [352, 74] width 304 height 12
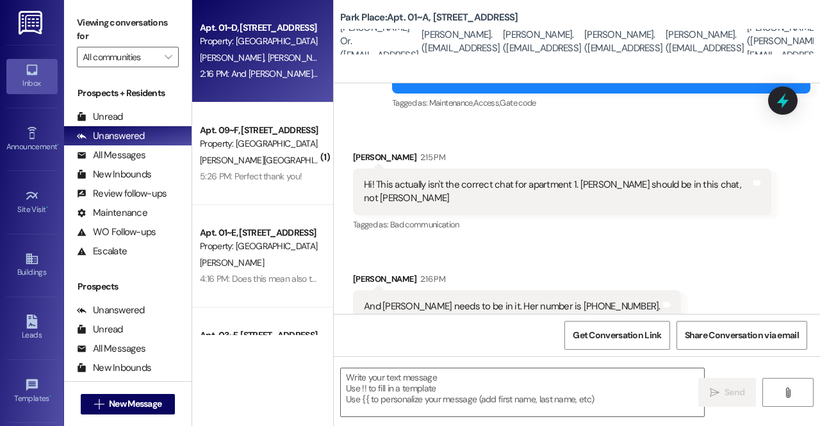
scroll to position [367, 0]
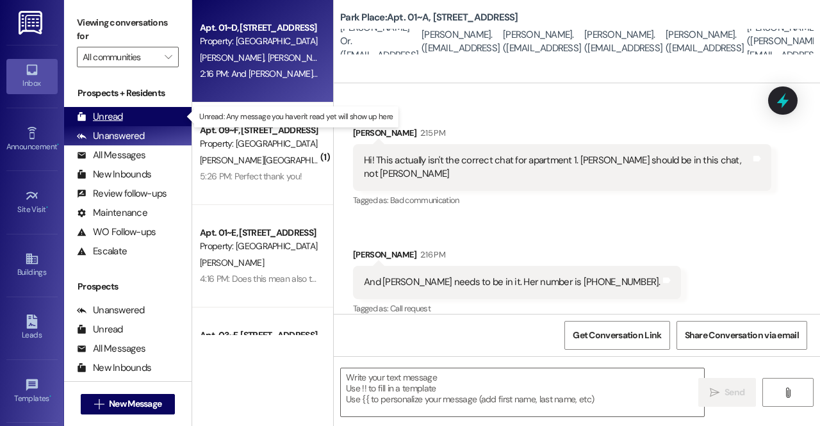
click at [141, 109] on div "Unread (0)" at bounding box center [128, 116] width 128 height 19
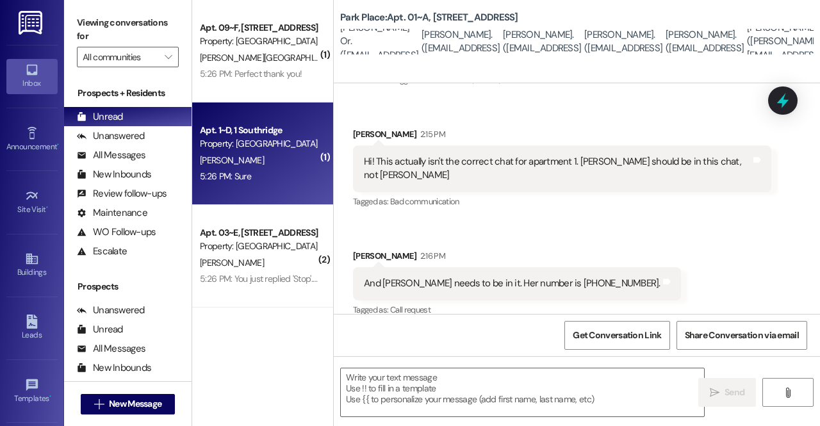
scroll to position [367, 0]
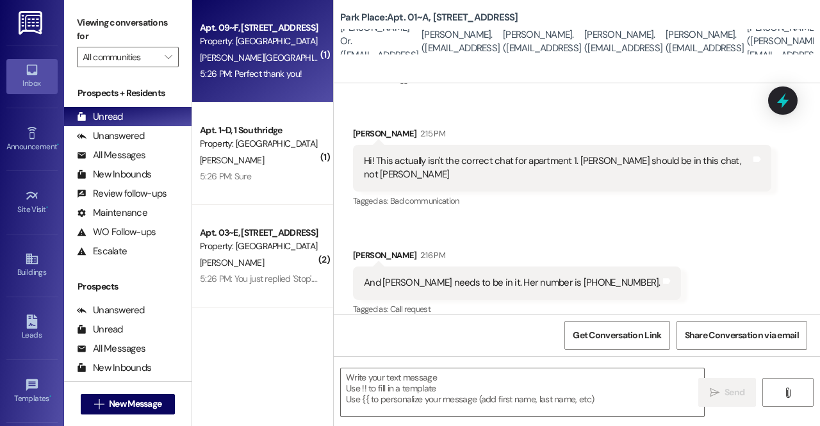
click at [274, 40] on div "Property: [GEOGRAPHIC_DATA]" at bounding box center [259, 41] width 119 height 13
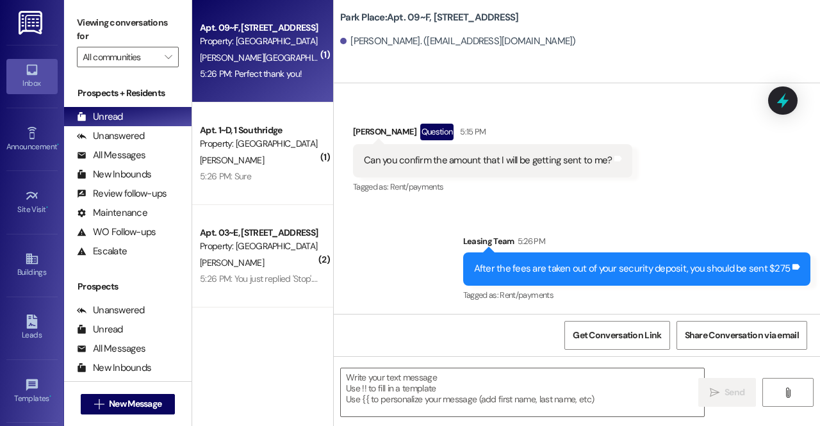
scroll to position [30336, 0]
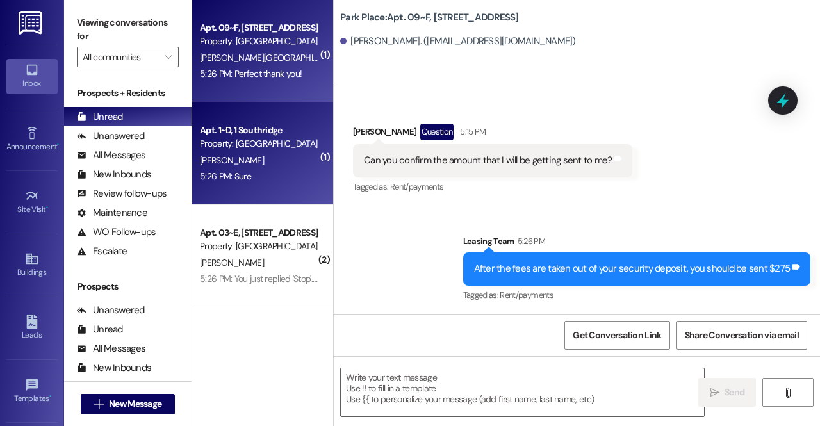
click at [269, 148] on div "Property: [GEOGRAPHIC_DATA]" at bounding box center [259, 143] width 119 height 13
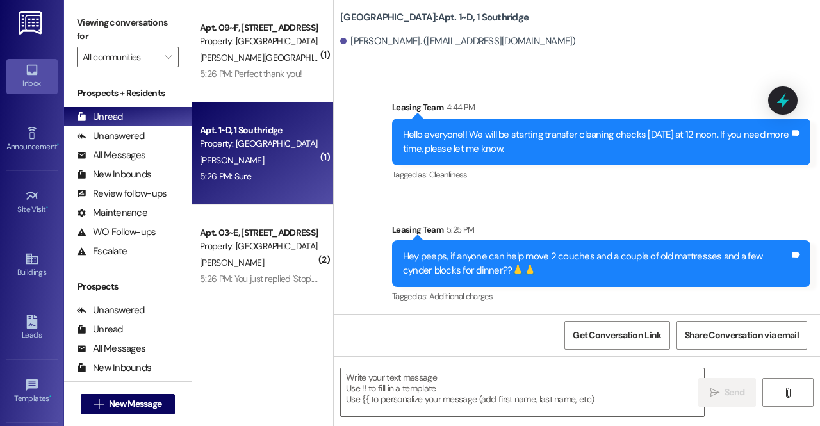
scroll to position [19959, 0]
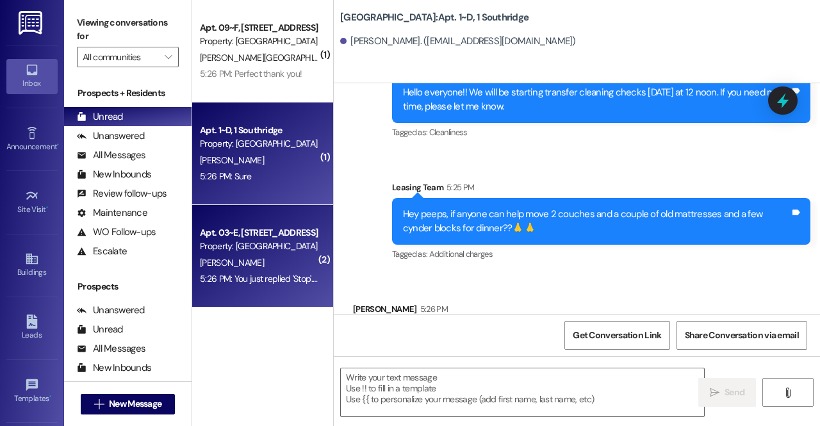
click at [288, 241] on div "Property: [GEOGRAPHIC_DATA]" at bounding box center [259, 246] width 119 height 13
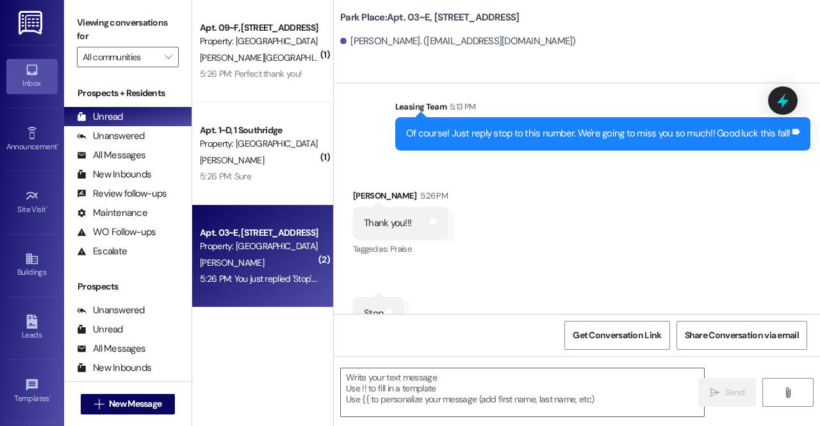
scroll to position [27098, 0]
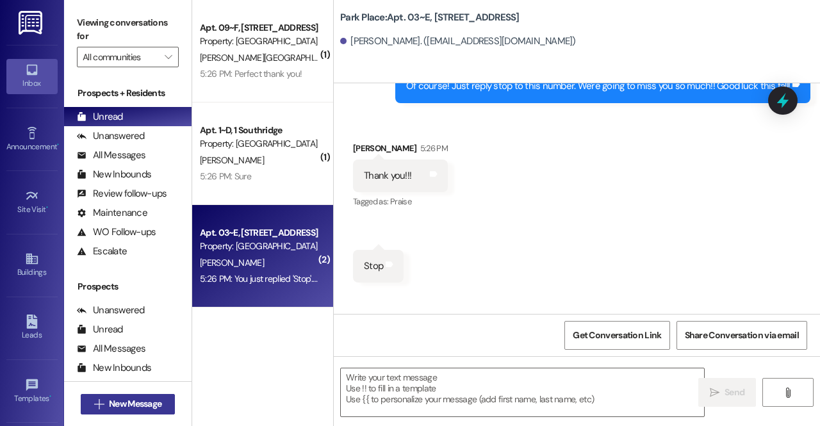
click at [121, 397] on span "New Message" at bounding box center [135, 403] width 53 height 13
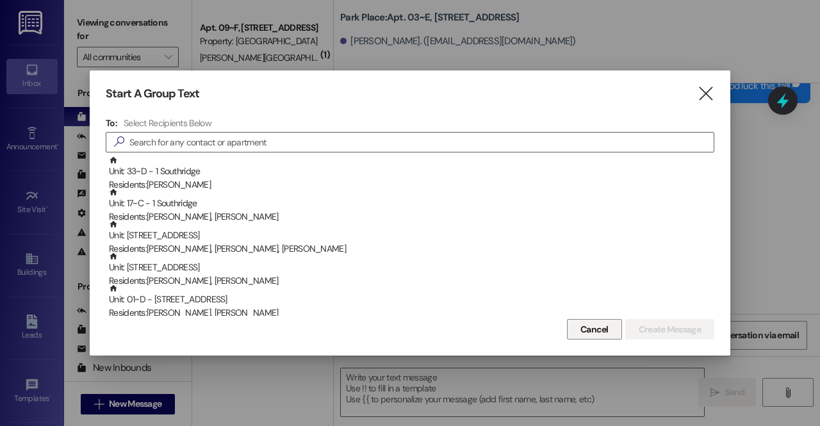
click at [593, 330] on span "Cancel" at bounding box center [595, 329] width 28 height 13
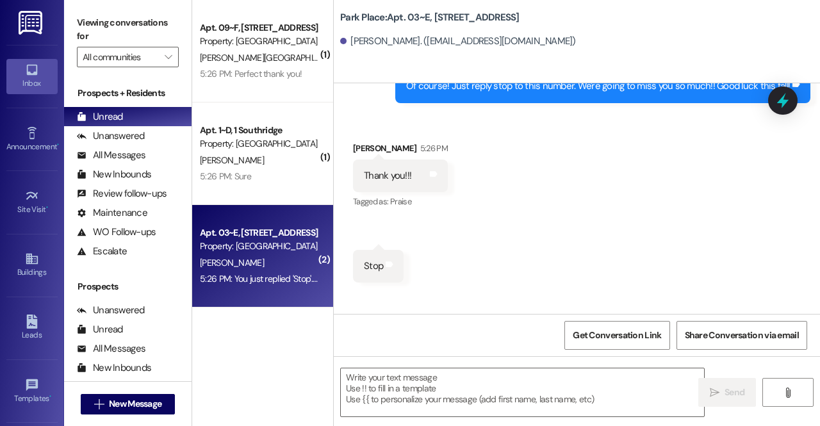
click at [30, 14] on img at bounding box center [32, 23] width 26 height 24
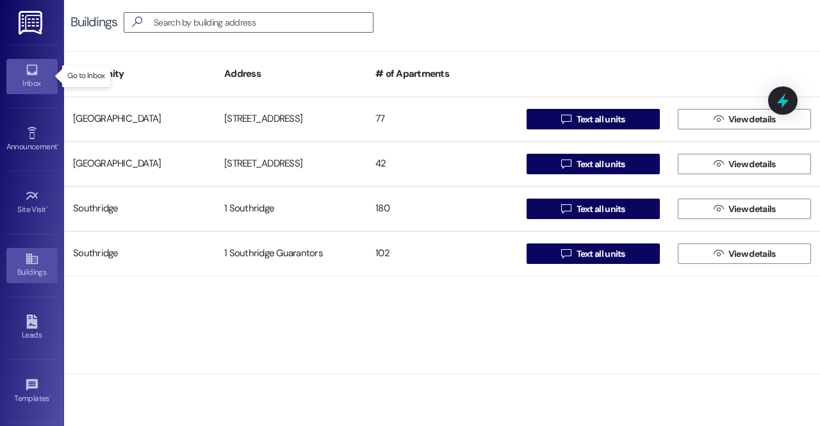
click at [32, 82] on div "Inbox" at bounding box center [32, 83] width 64 height 13
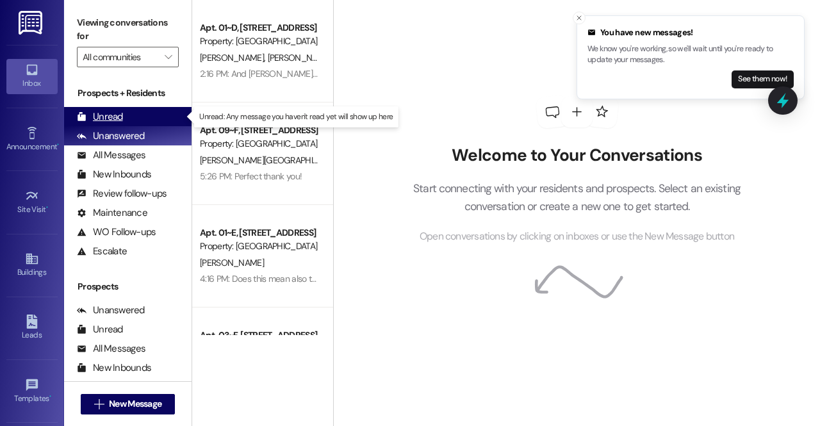
click at [155, 116] on div "Unread (0)" at bounding box center [128, 116] width 128 height 19
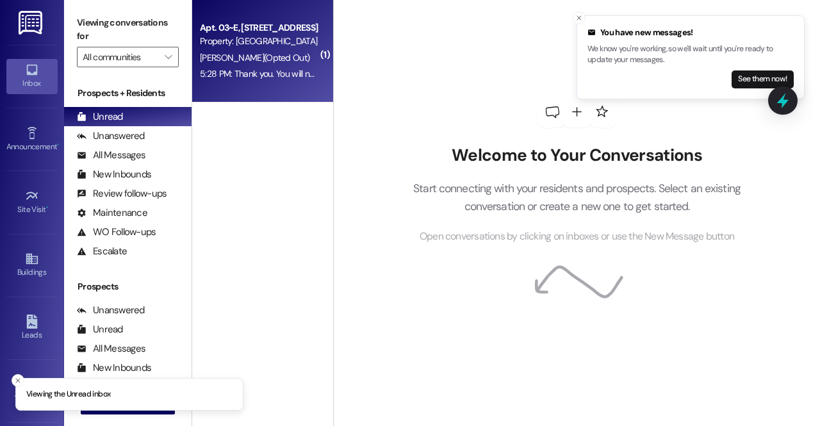
click at [260, 47] on div "Property: [GEOGRAPHIC_DATA]" at bounding box center [259, 41] width 119 height 13
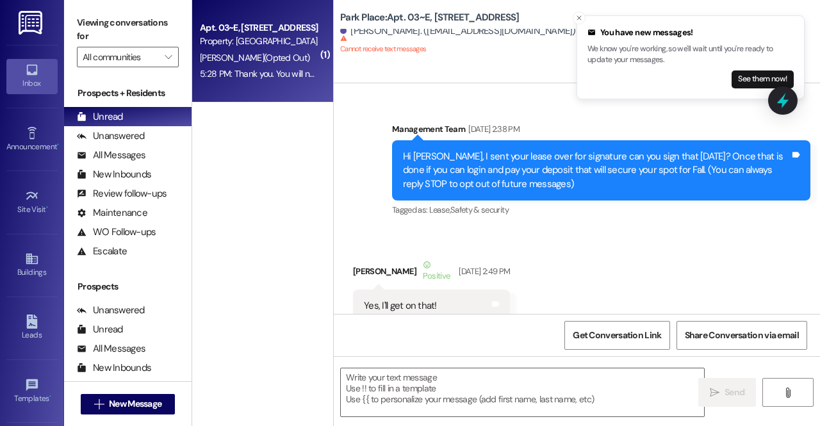
scroll to position [27304, 0]
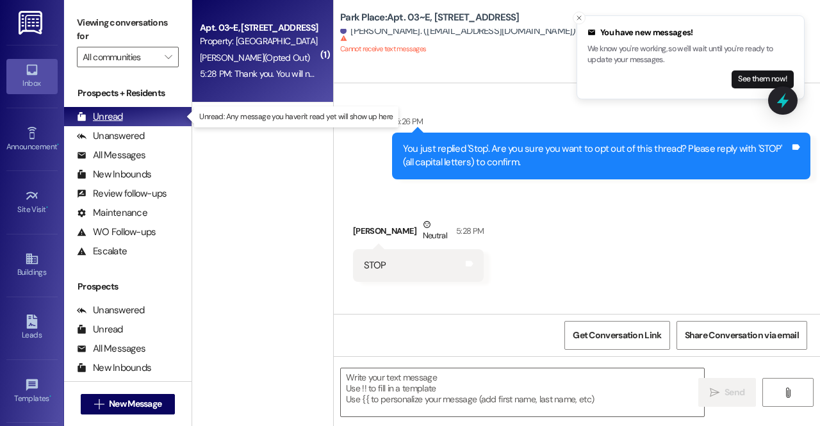
click at [154, 119] on div "Unread (0)" at bounding box center [128, 116] width 128 height 19
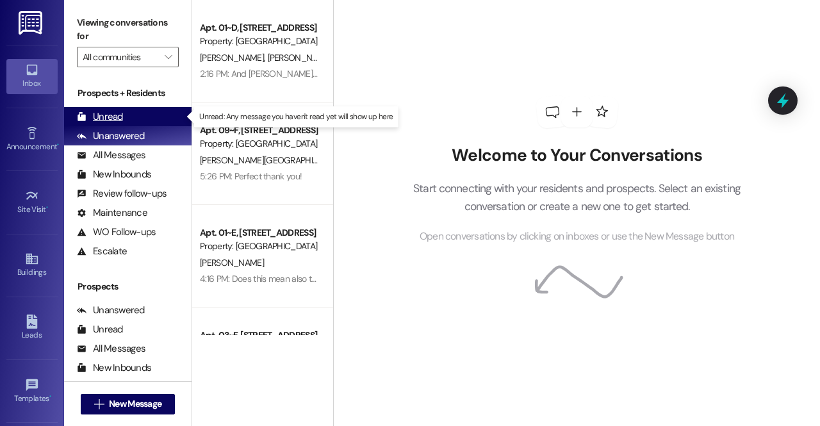
click at [147, 125] on div "Unread (0)" at bounding box center [128, 116] width 128 height 19
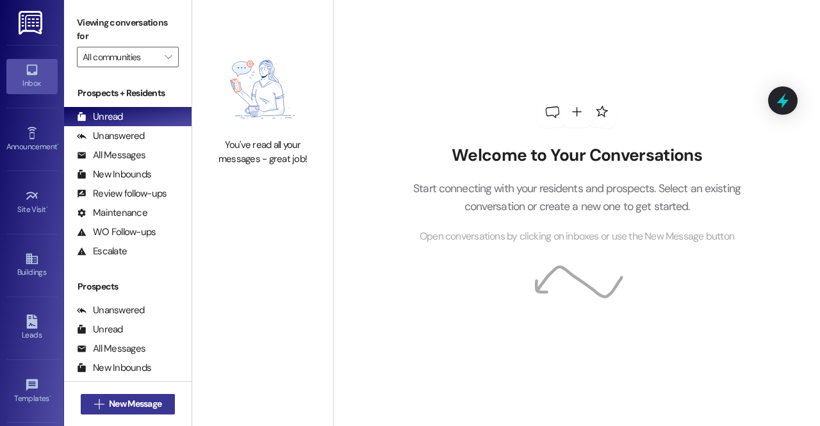
click at [140, 403] on span "New Message" at bounding box center [135, 403] width 53 height 13
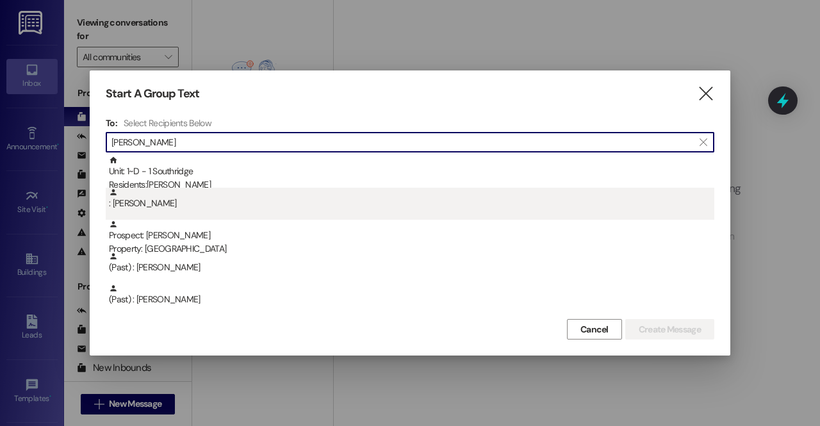
type input "[PERSON_NAME]"
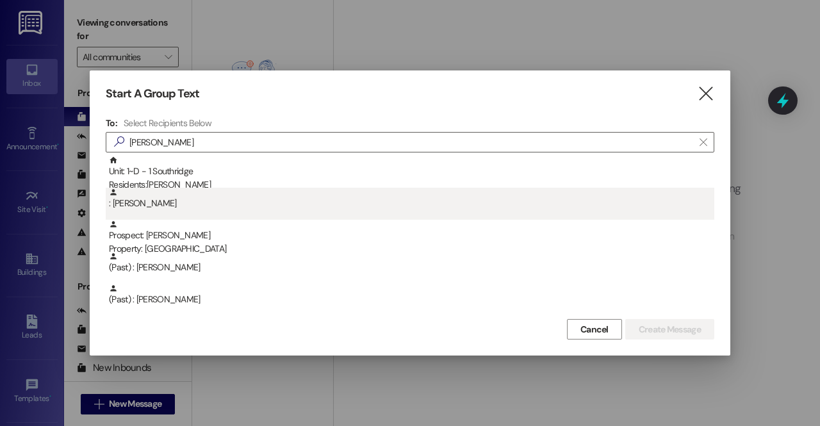
click at [238, 194] on div ": [PERSON_NAME]" at bounding box center [412, 199] width 606 height 22
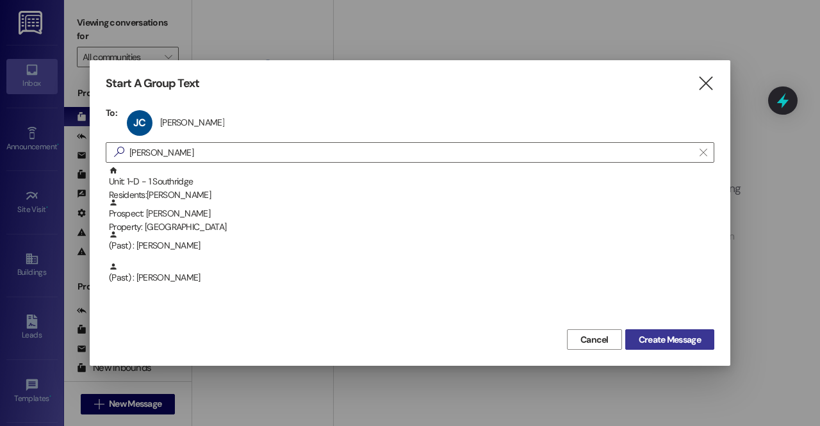
click at [682, 339] on span "Create Message" at bounding box center [670, 339] width 62 height 13
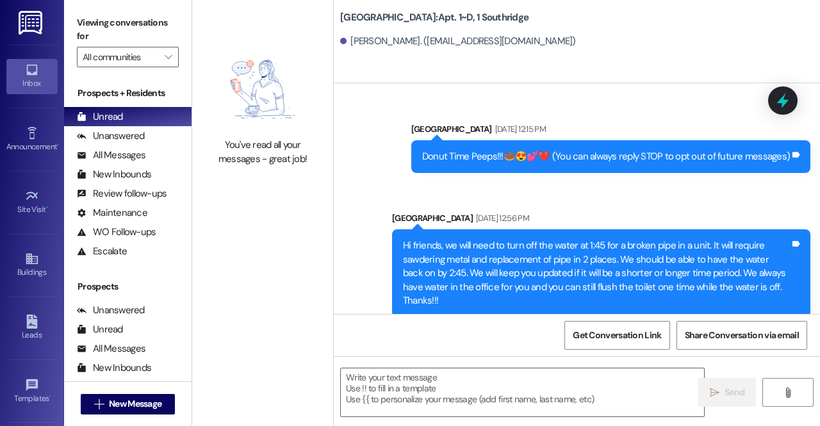
scroll to position [19959, 0]
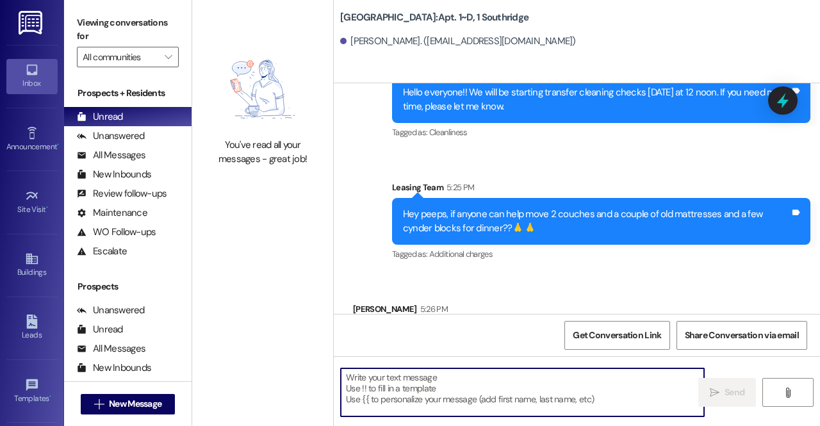
click at [406, 386] on textarea at bounding box center [522, 392] width 363 height 48
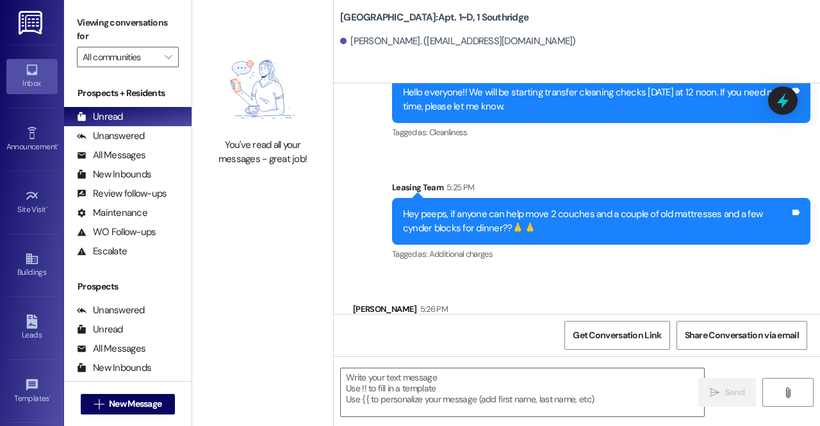
click at [35, 40] on link at bounding box center [31, 22] width 41 height 45
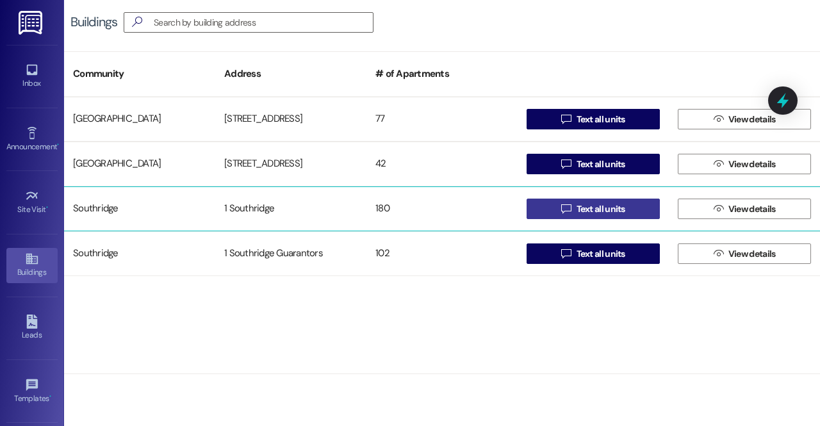
click at [590, 203] on span "Text all units" at bounding box center [601, 209] width 49 height 13
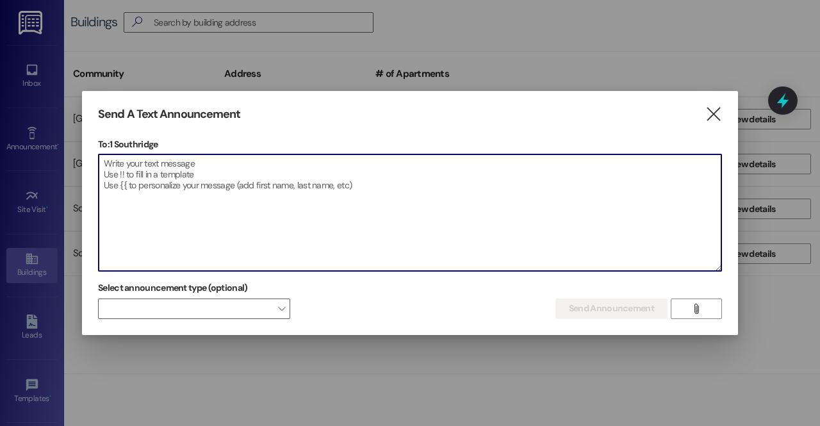
click at [424, 222] on textarea at bounding box center [410, 212] width 623 height 117
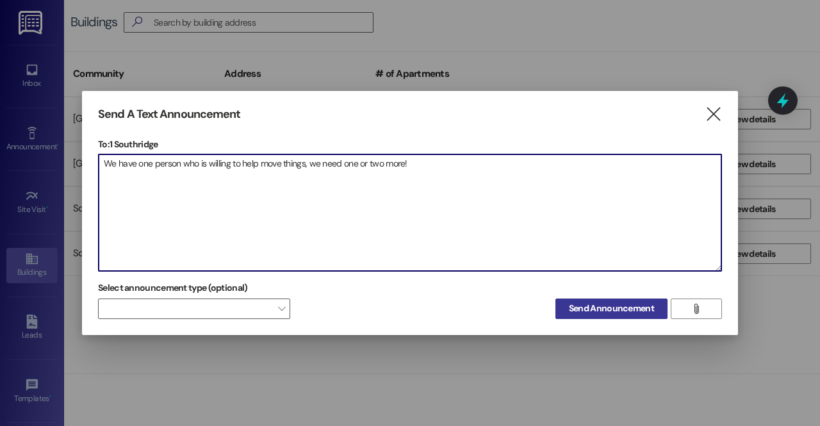
type textarea "We have one person who is willing to help move things, we need one or two more!"
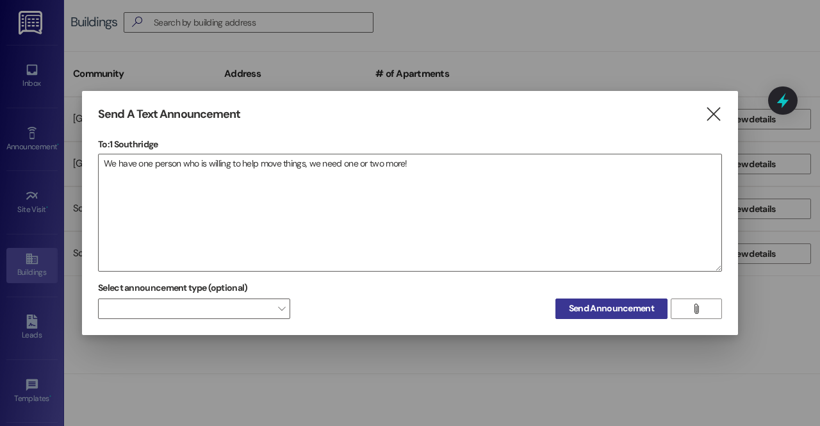
click at [601, 311] on span "Send Announcement" at bounding box center [611, 308] width 85 height 13
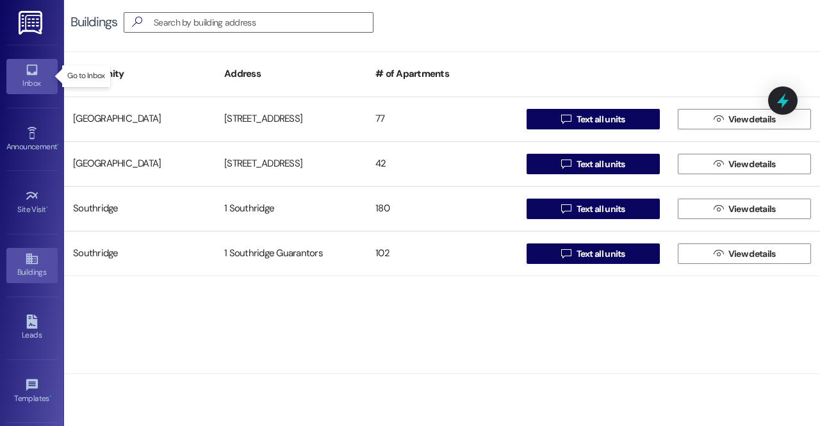
click at [31, 81] on div "Inbox" at bounding box center [32, 83] width 64 height 13
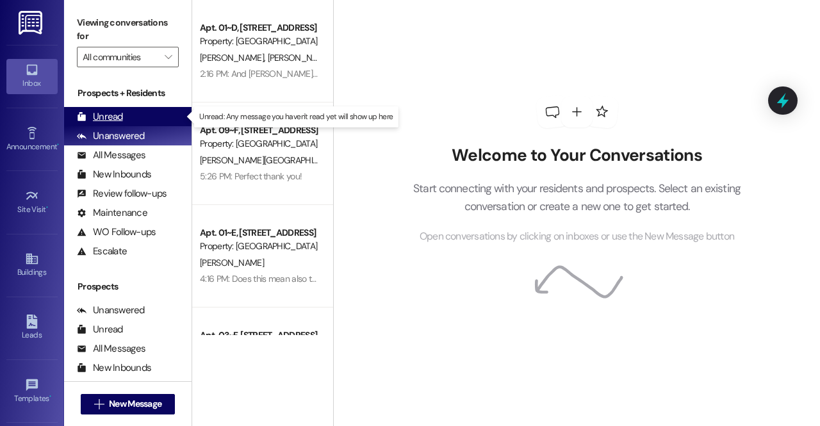
click at [107, 113] on div "Unread" at bounding box center [100, 116] width 46 height 13
